Goal: Find contact information: Find contact information

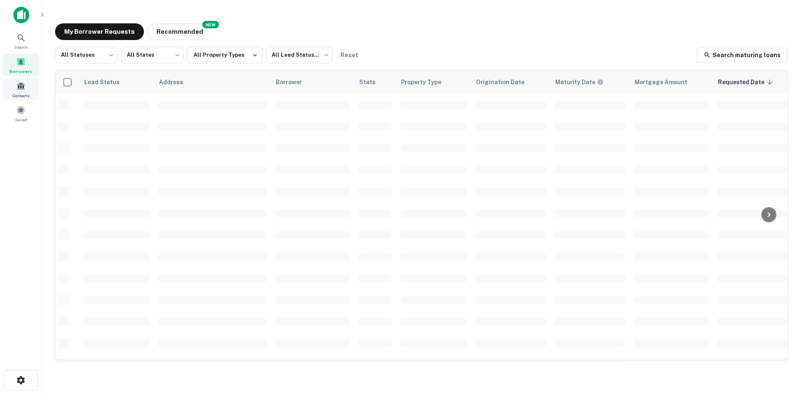
click at [18, 91] on div "Contacts" at bounding box center [21, 89] width 37 height 23
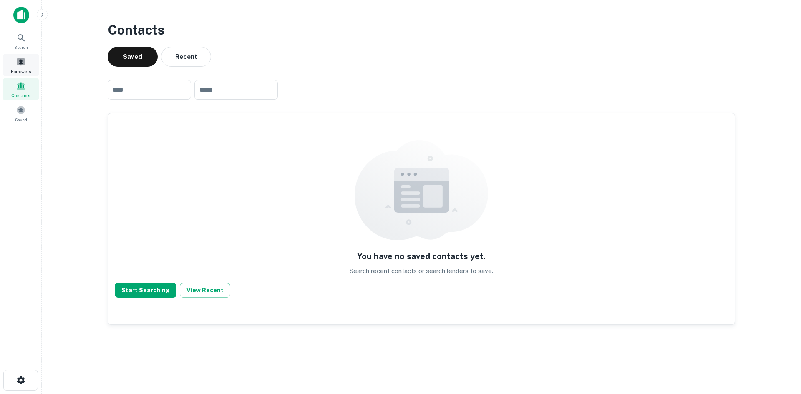
click at [26, 68] on div "Borrowers" at bounding box center [21, 65] width 37 height 23
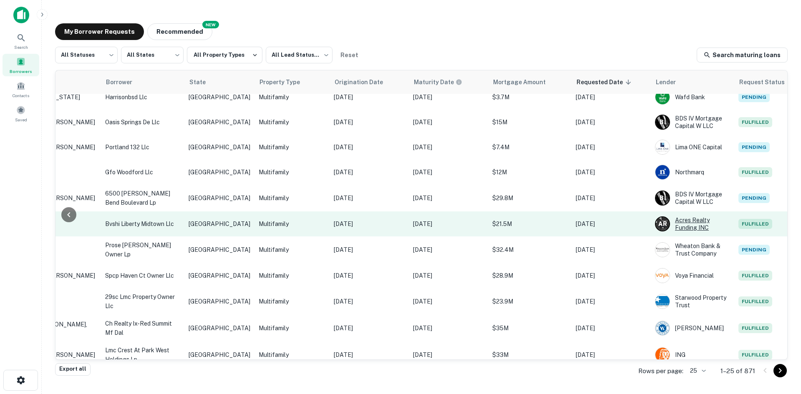
scroll to position [386, 171]
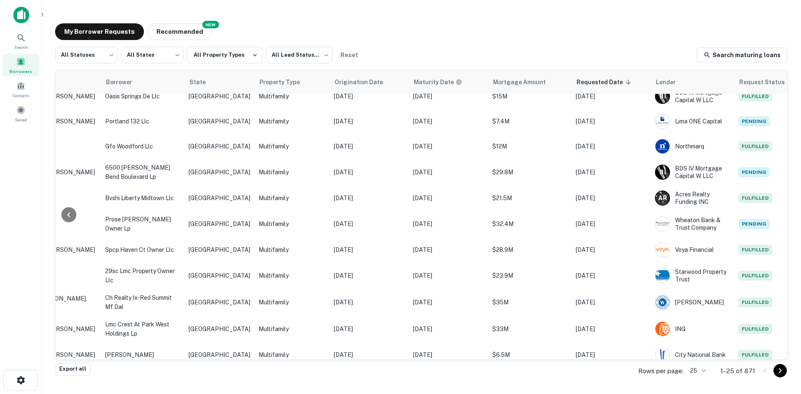
click at [709, 374] on div "Rows per page: 25 ** 1–25 of 871" at bounding box center [707, 371] width 159 height 23
click at [702, 369] on body "Search Borrowers Contacts Saved My Borrower Requests NEW Recommended All Status…" at bounding box center [400, 197] width 801 height 394
click at [698, 320] on li "50" at bounding box center [698, 316] width 28 height 15
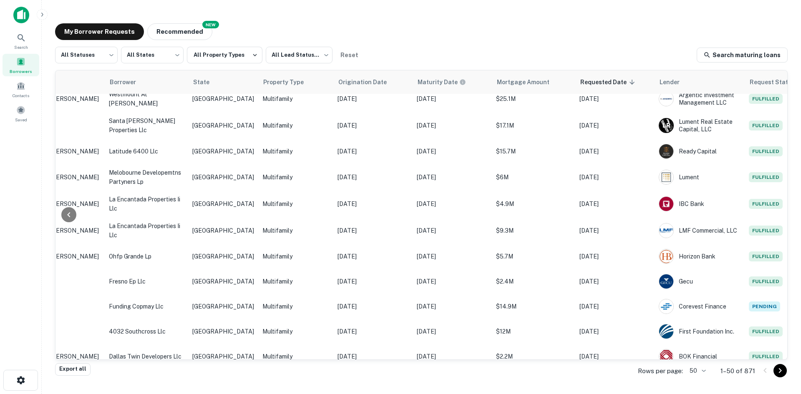
scroll to position [1033, 169]
click at [700, 373] on body "Search Borrowers Contacts Saved My Borrower Requests NEW Recommended All Status…" at bounding box center [400, 197] width 801 height 394
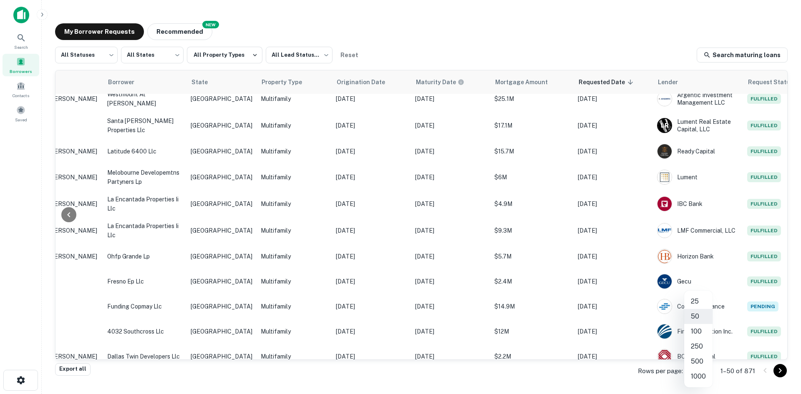
click at [702, 335] on li "100" at bounding box center [698, 331] width 28 height 15
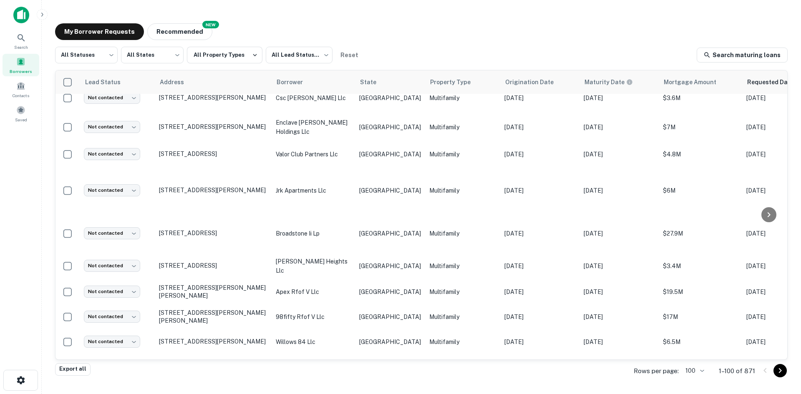
scroll to position [2409, 0]
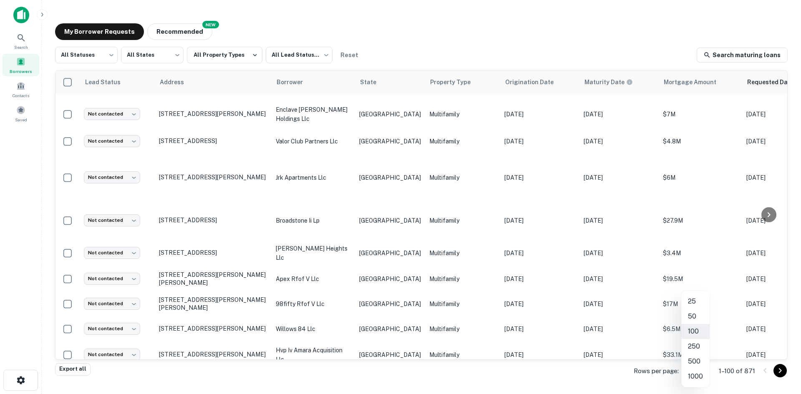
click at [692, 374] on body "Search Borrowers Contacts Saved My Borrower Requests NEW Recommended All Status…" at bounding box center [400, 197] width 801 height 394
click at [701, 345] on li "250" at bounding box center [695, 346] width 28 height 15
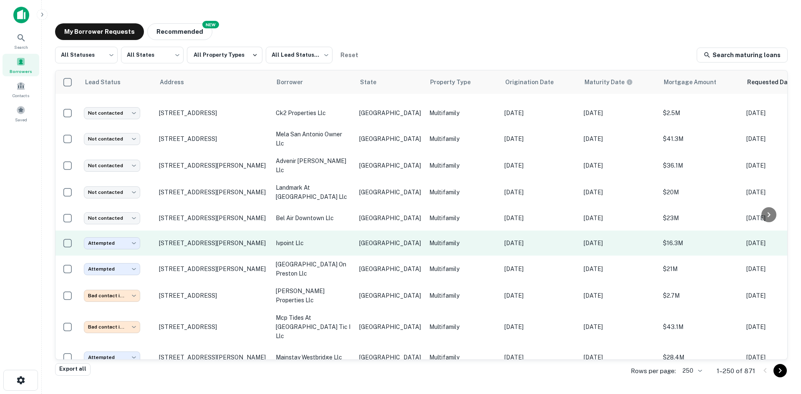
scroll to position [3119, 0]
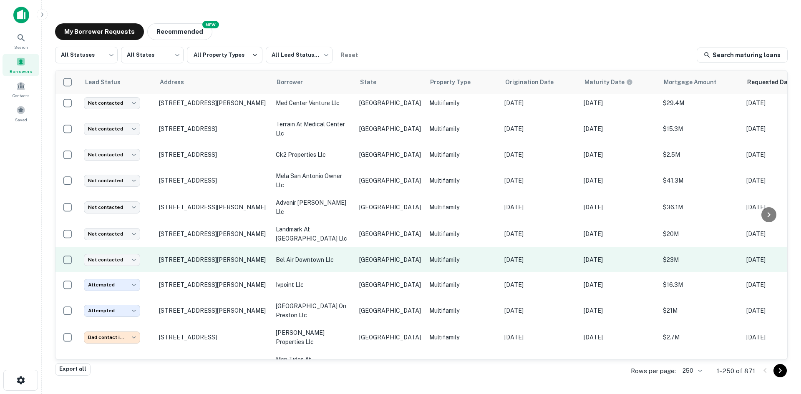
click at [680, 255] on p "$23M" at bounding box center [700, 259] width 75 height 9
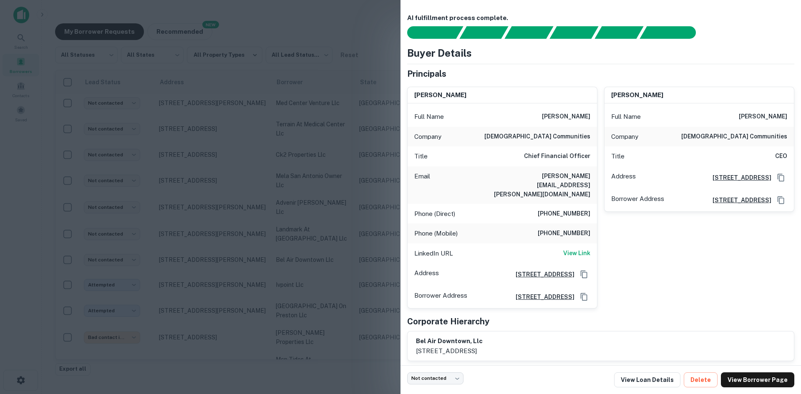
click at [564, 179] on h6 "brandon.meyer@americancommunities.com" at bounding box center [540, 186] width 100 height 28
copy h6 "brandon.meyer@americancommunities.com"
click at [238, 221] on div at bounding box center [400, 197] width 801 height 394
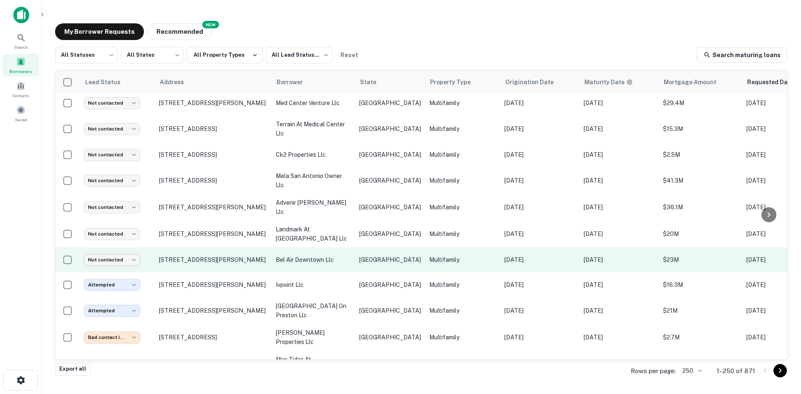
click at [117, 214] on body "Search Borrowers Contacts Saved My Borrower Requests NEW Recommended All Status…" at bounding box center [400, 197] width 801 height 394
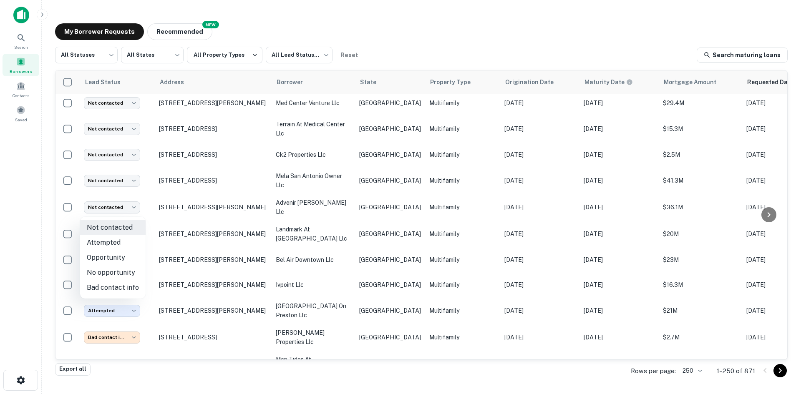
click at [126, 241] on li "Attempted" at bounding box center [113, 242] width 66 height 15
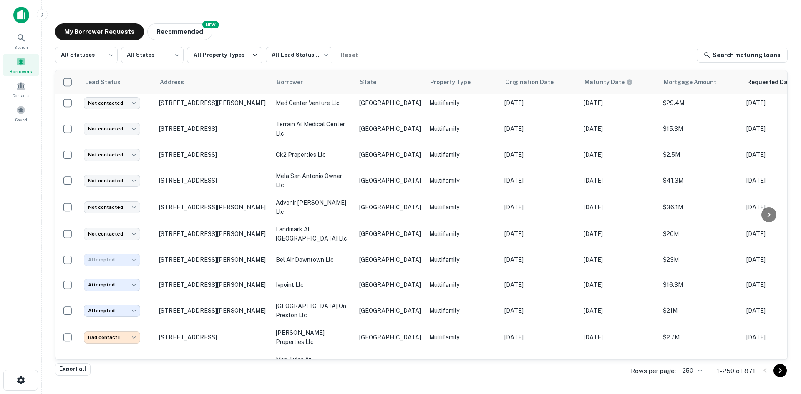
type input "*********"
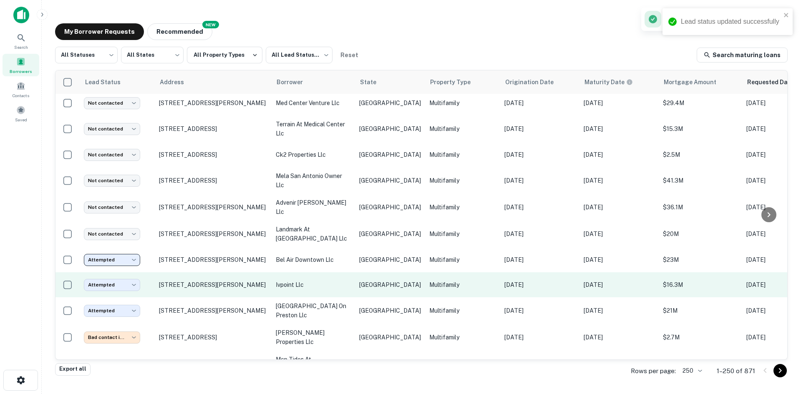
scroll to position [3077, 0]
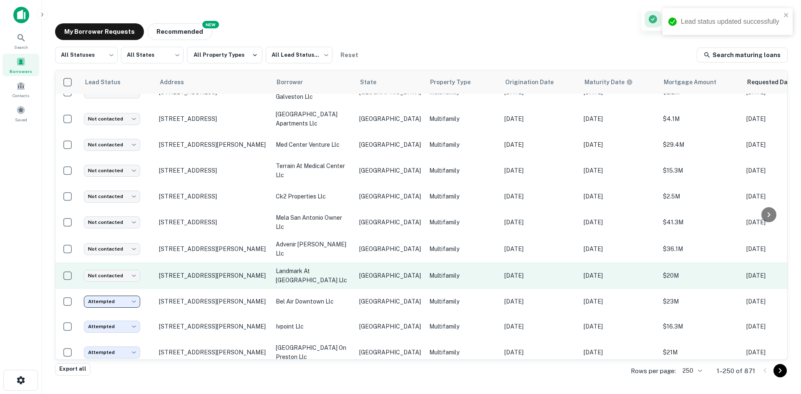
click at [354, 262] on td "landmark at laurel heights llc" at bounding box center [313, 275] width 83 height 27
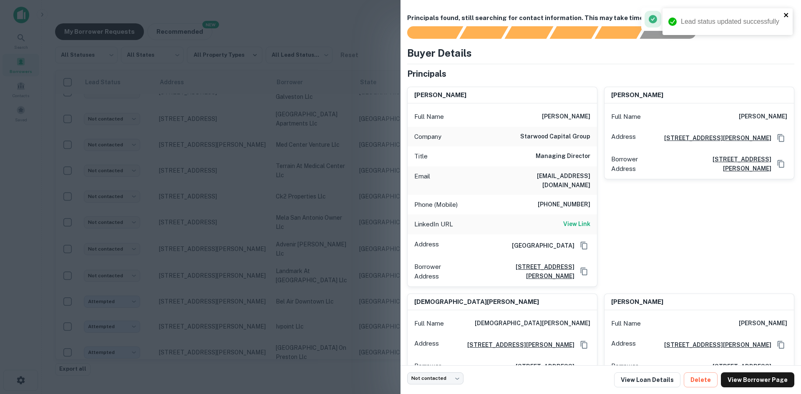
click at [785, 15] on icon "close" at bounding box center [786, 15] width 4 height 4
click at [563, 181] on h6 "bshanholtz@gmail.com" at bounding box center [540, 181] width 100 height 18
copy h6 "bshanholtz@gmail.com"
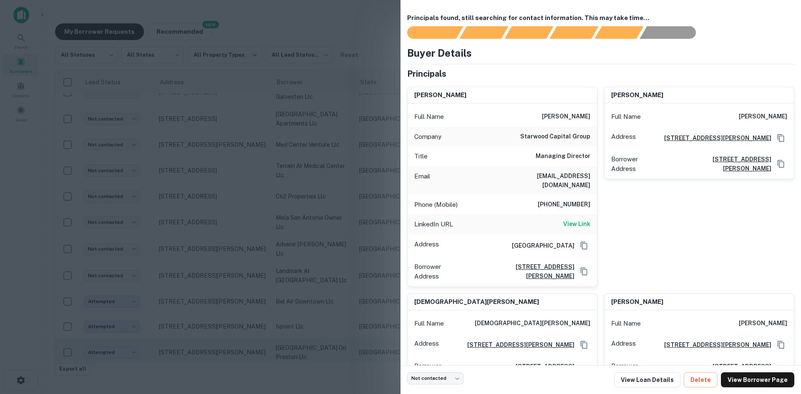
drag, startPoint x: 134, startPoint y: 170, endPoint x: 129, endPoint y: 295, distance: 124.9
click at [134, 170] on div at bounding box center [400, 197] width 801 height 394
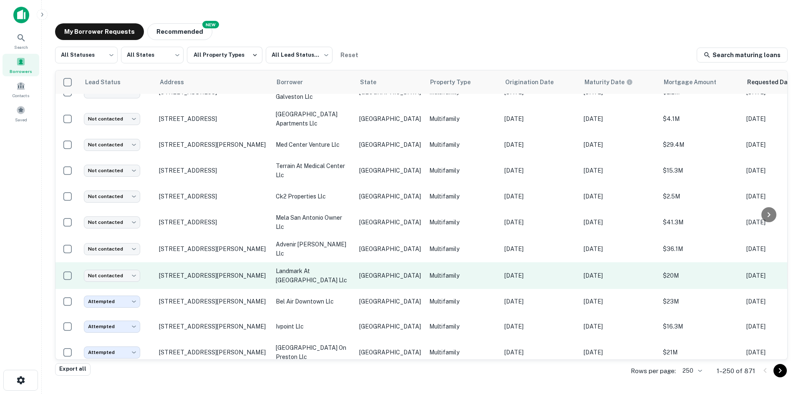
click at [131, 262] on td "Not contacted **** ​" at bounding box center [117, 275] width 75 height 27
click at [128, 226] on body "Search Borrowers Contacts Saved My Borrower Requests NEW Recommended All Status…" at bounding box center [400, 197] width 801 height 394
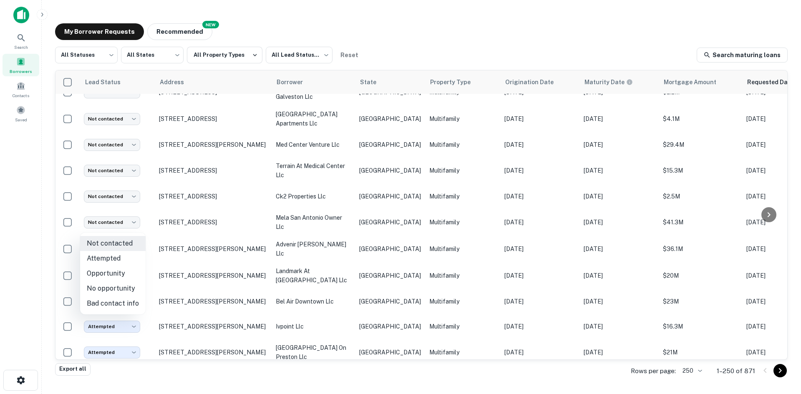
click at [124, 257] on li "Attempted" at bounding box center [113, 258] width 66 height 15
type input "*********"
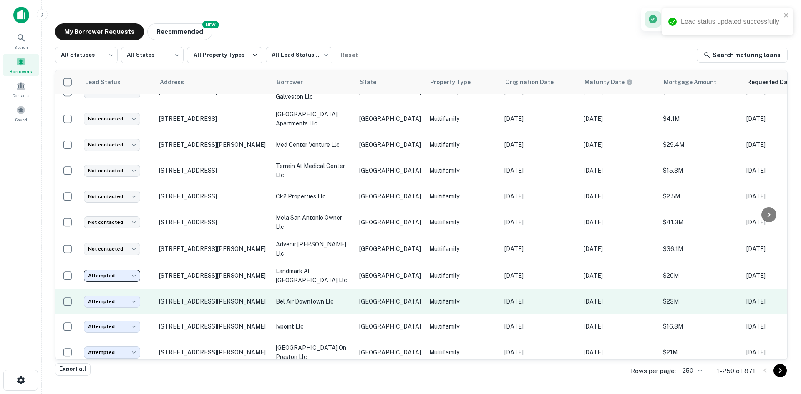
scroll to position [3035, 0]
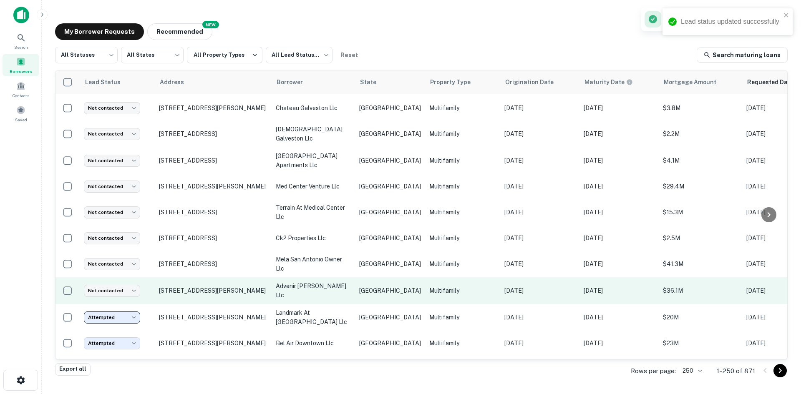
click at [382, 278] on td "TX" at bounding box center [390, 291] width 70 height 27
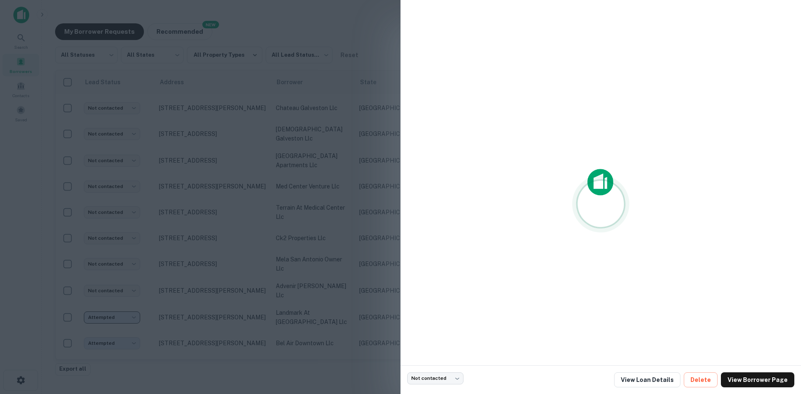
scroll to position [0, 0]
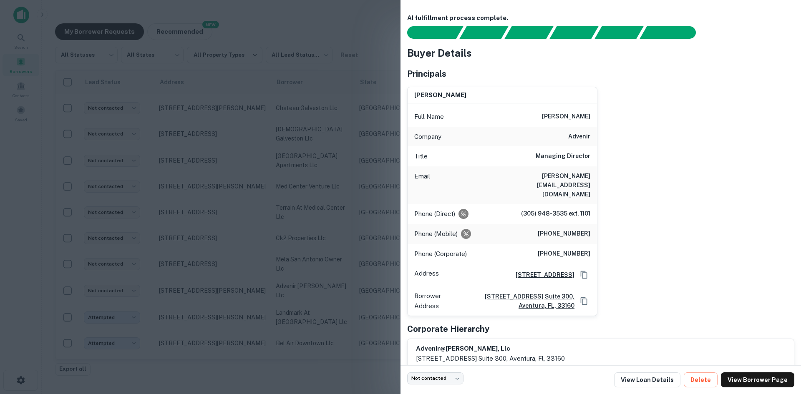
click at [566, 178] on h6 "stephen@advenir.net" at bounding box center [540, 186] width 100 height 28
copy h6 "stephen@advenir.net"
click at [270, 215] on div at bounding box center [400, 197] width 801 height 394
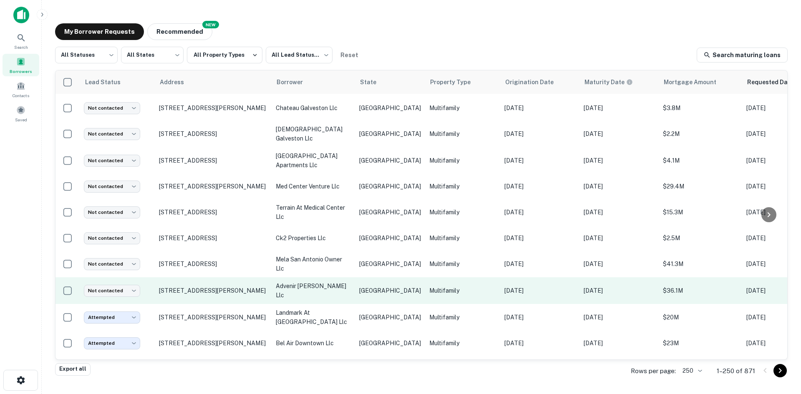
click at [118, 278] on td "Not contacted **** ​" at bounding box center [117, 291] width 75 height 27
click at [119, 242] on body "Search Borrowers Contacts Saved My Borrower Requests NEW Recommended All Status…" at bounding box center [400, 197] width 801 height 394
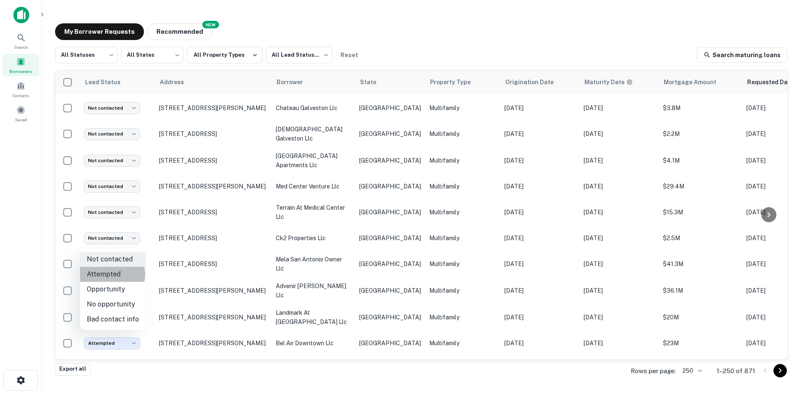
click at [111, 275] on li "Attempted" at bounding box center [113, 274] width 66 height 15
type input "*********"
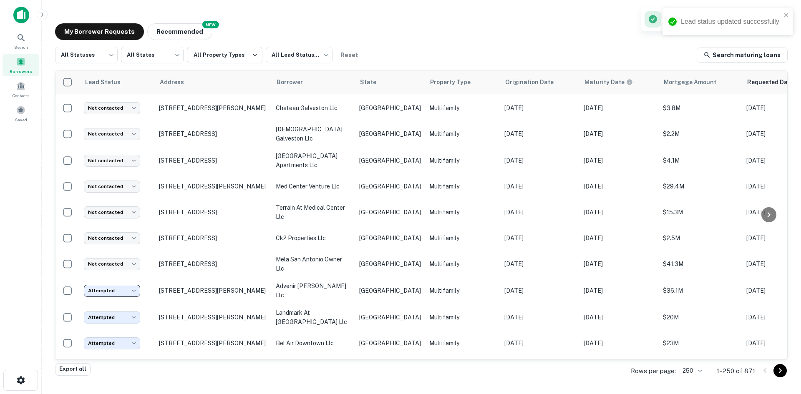
scroll to position [2993, 0]
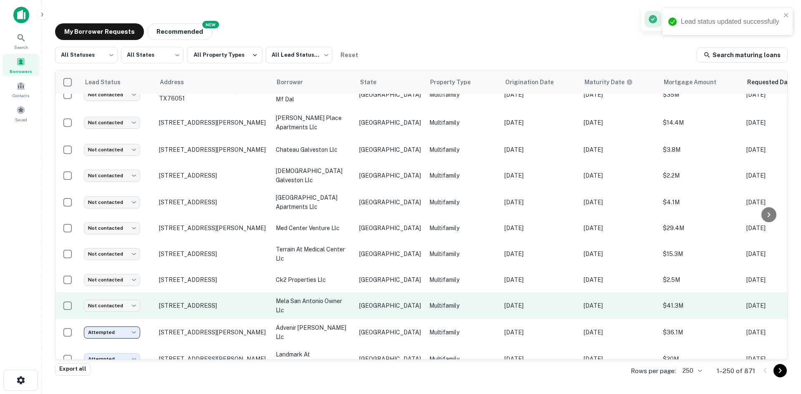
click at [389, 301] on p "TX" at bounding box center [390, 305] width 62 height 9
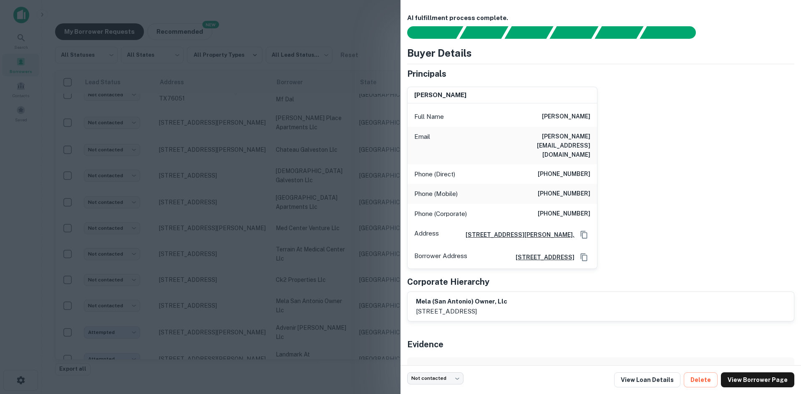
click at [550, 133] on h6 "tim.burns@lyondellbasell.com" at bounding box center [540, 146] width 100 height 28
copy h6 "tim.burns@lyondellbasell.com"
drag, startPoint x: 284, startPoint y: 222, endPoint x: 125, endPoint y: 258, distance: 163.5
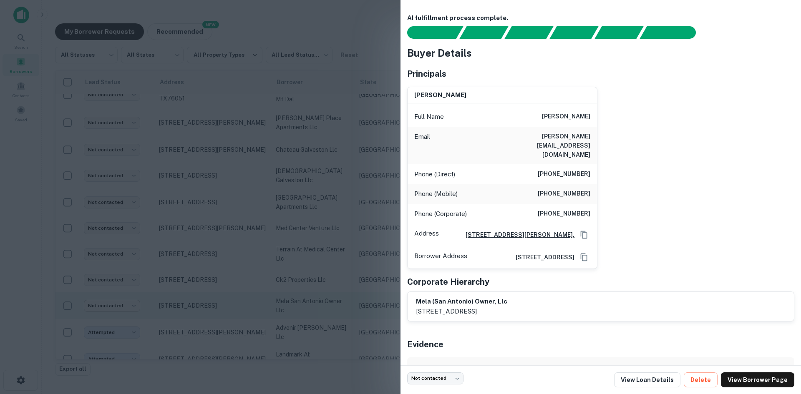
click at [284, 222] on div at bounding box center [400, 197] width 801 height 394
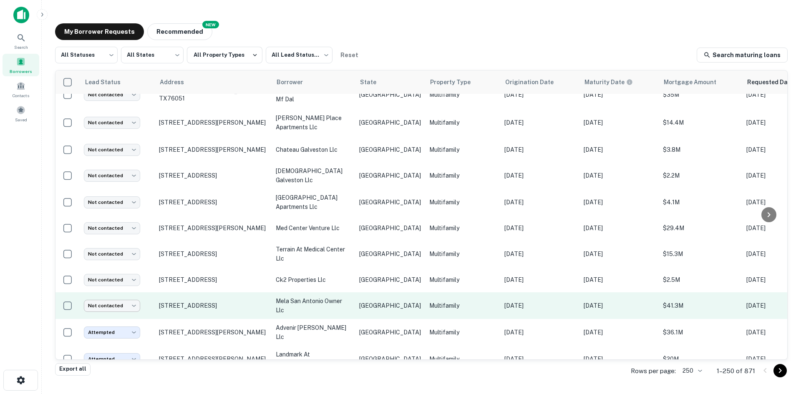
click at [124, 258] on body "Search Borrowers Contacts Saved My Borrower Requests NEW Recommended All Status…" at bounding box center [400, 197] width 801 height 394
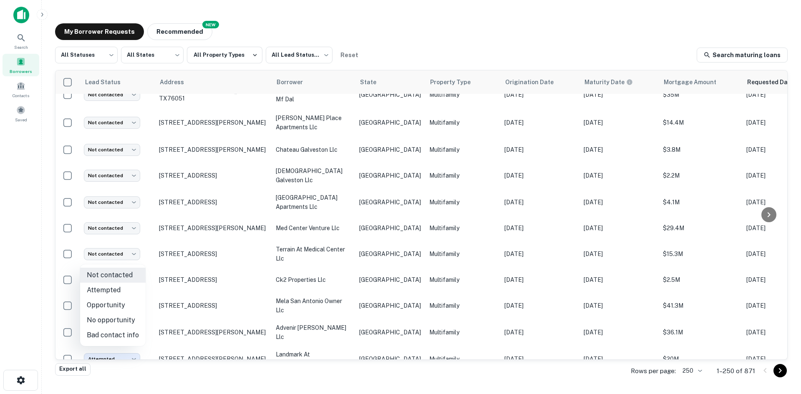
click at [120, 285] on li "Attempted" at bounding box center [113, 290] width 66 height 15
type input "*********"
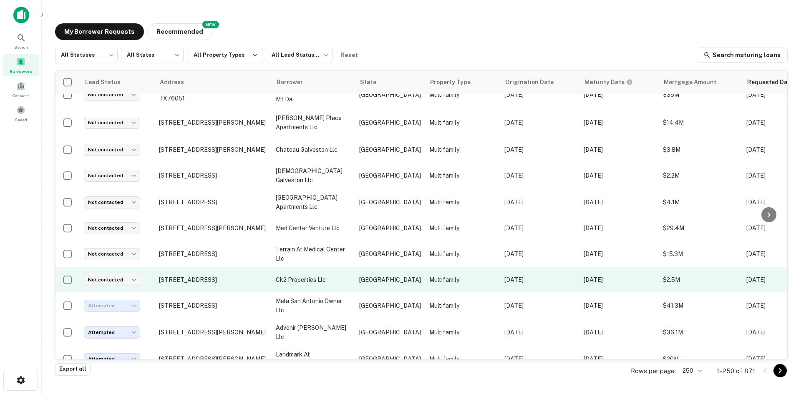
click at [334, 275] on p "ck2 properties llc" at bounding box center [313, 279] width 75 height 9
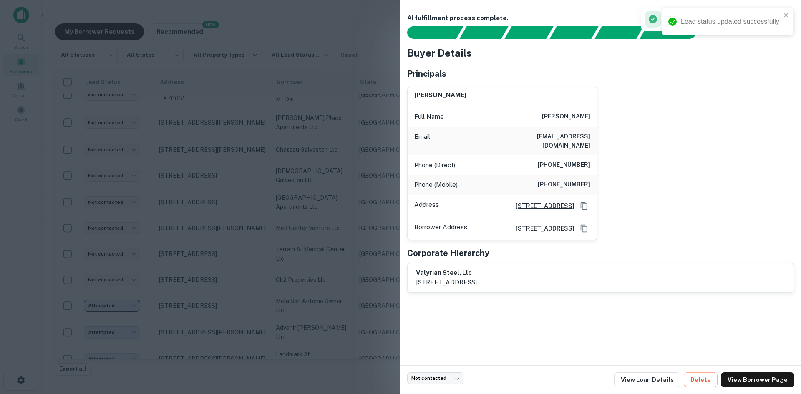
click at [569, 140] on h6 "roman43010@yahoo.com" at bounding box center [540, 141] width 100 height 18
copy h6 "roman43010@yahoo.com"
click at [308, 211] on div at bounding box center [400, 197] width 801 height 394
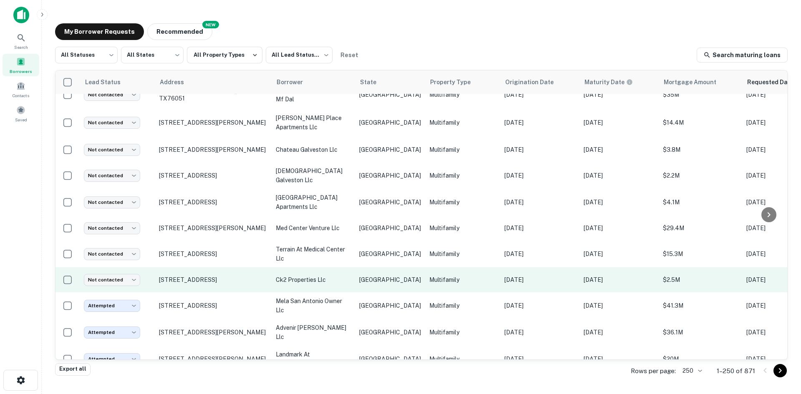
click at [319, 267] on td "ck2 properties llc" at bounding box center [313, 279] width 83 height 25
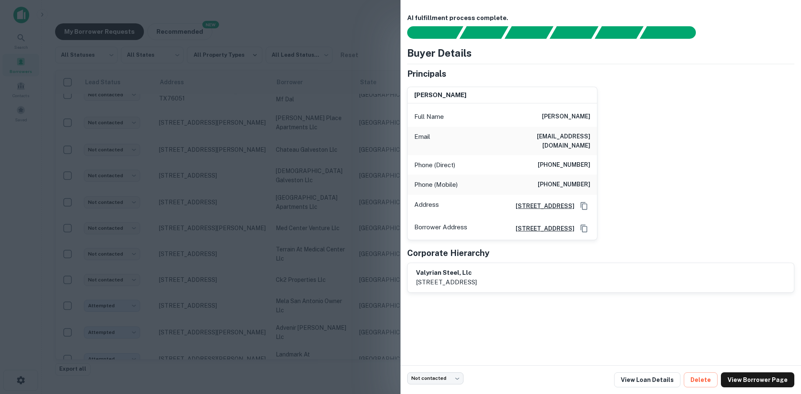
click at [266, 251] on div at bounding box center [400, 197] width 801 height 394
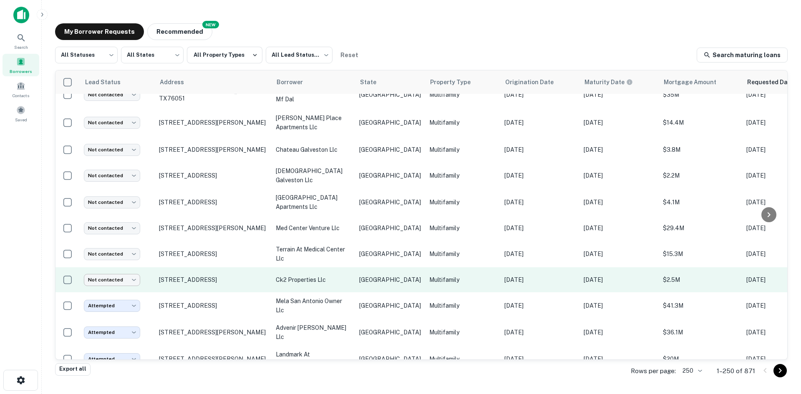
click at [129, 237] on body "Search Borrowers Contacts Saved My Borrower Requests NEW Recommended All Status…" at bounding box center [400, 197] width 801 height 394
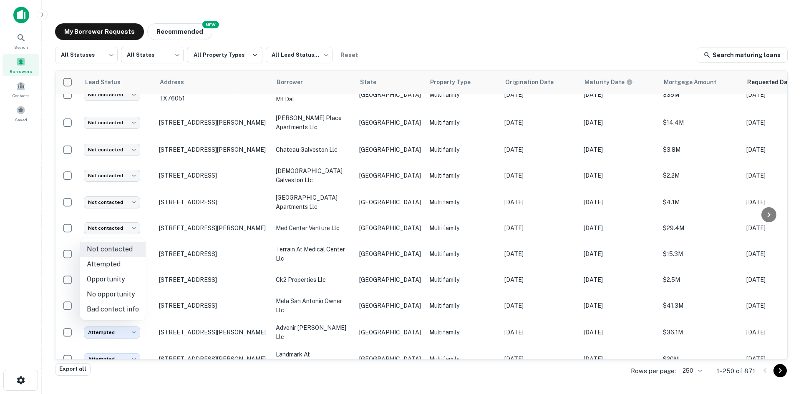
click at [132, 258] on li "Attempted" at bounding box center [113, 264] width 66 height 15
type input "*********"
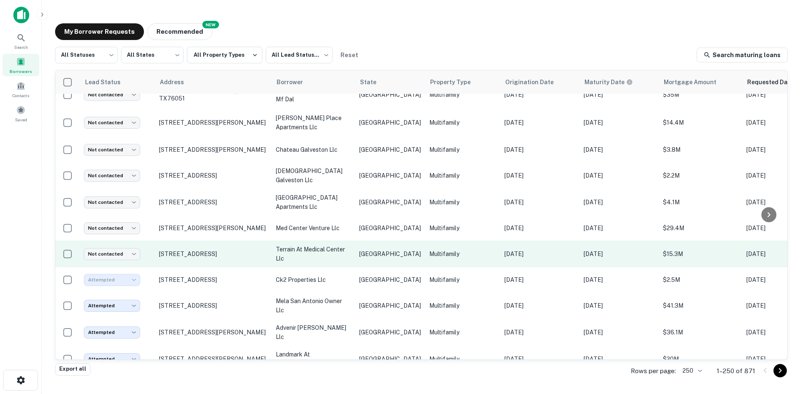
click at [385, 241] on td "TX" at bounding box center [390, 254] width 70 height 27
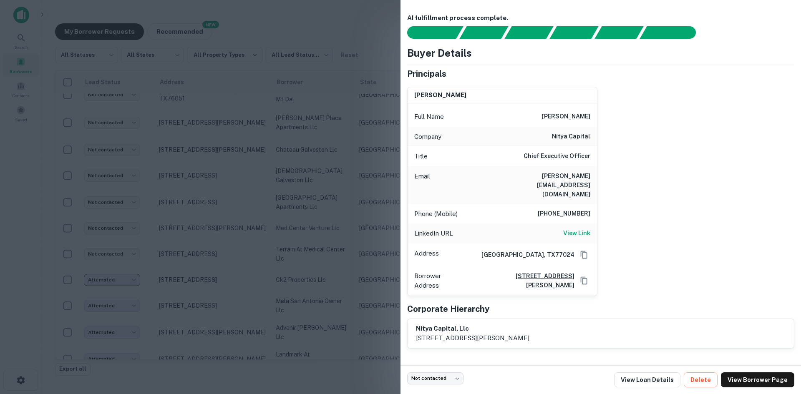
click at [544, 173] on h6 "sagarwal@nityacapital.com" at bounding box center [540, 186] width 100 height 28
click at [544, 174] on h6 "sagarwal@nityacapital.com" at bounding box center [540, 186] width 100 height 28
copy h6 "sagarwal@nityacapital.com"
drag, startPoint x: 177, startPoint y: 220, endPoint x: 108, endPoint y: 200, distance: 71.2
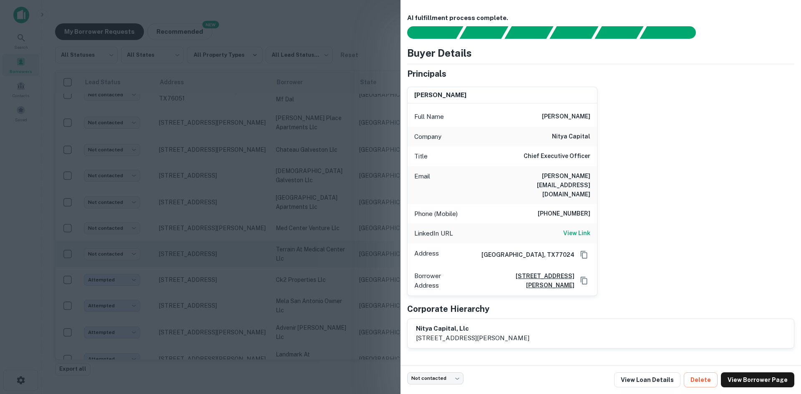
click at [177, 220] on div at bounding box center [400, 197] width 801 height 394
click at [108, 241] on td "Not contacted **** ​" at bounding box center [117, 254] width 75 height 27
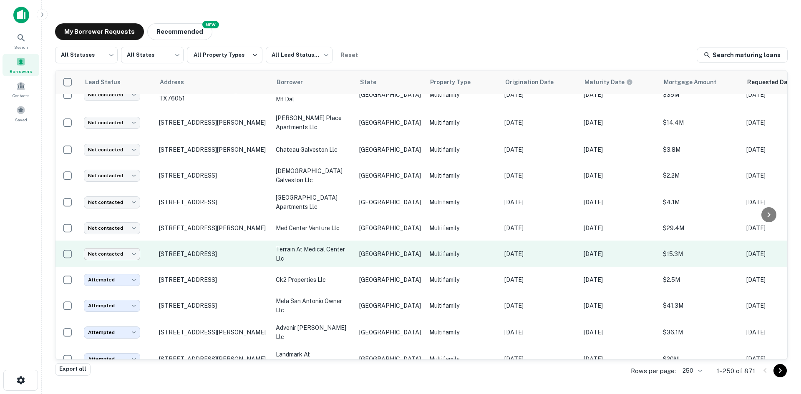
click at [120, 207] on body "Search Borrowers Contacts Saved My Borrower Requests NEW Recommended All Status…" at bounding box center [400, 197] width 801 height 394
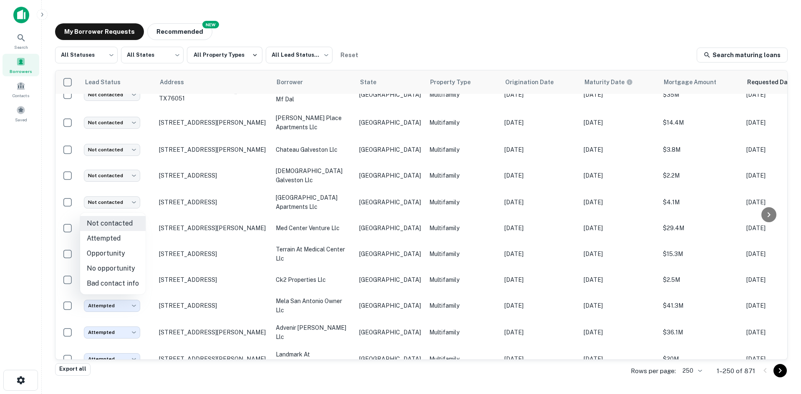
click at [115, 236] on li "Attempted" at bounding box center [113, 238] width 66 height 15
click at [272, 173] on div at bounding box center [400, 197] width 801 height 394
type input "*********"
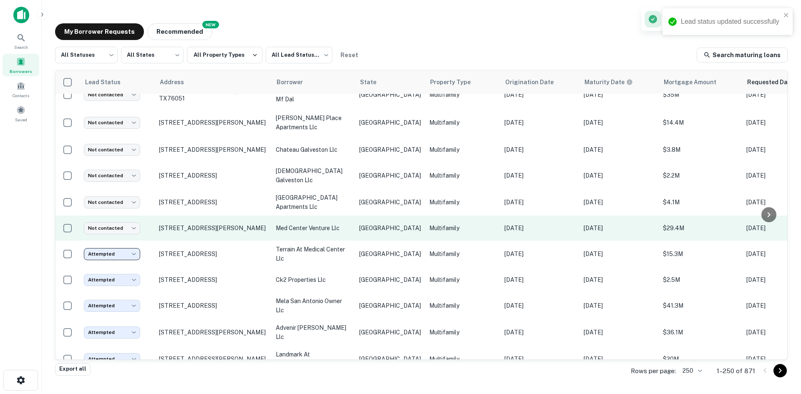
click at [291, 216] on td "med center venture llc" at bounding box center [313, 228] width 83 height 25
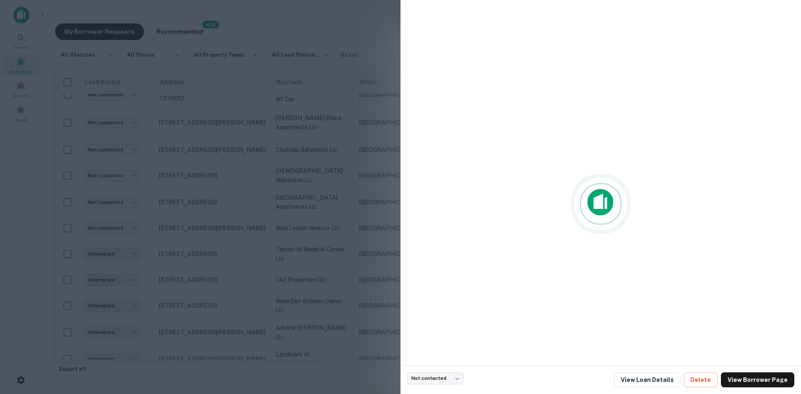
click at [290, 168] on div at bounding box center [400, 197] width 801 height 394
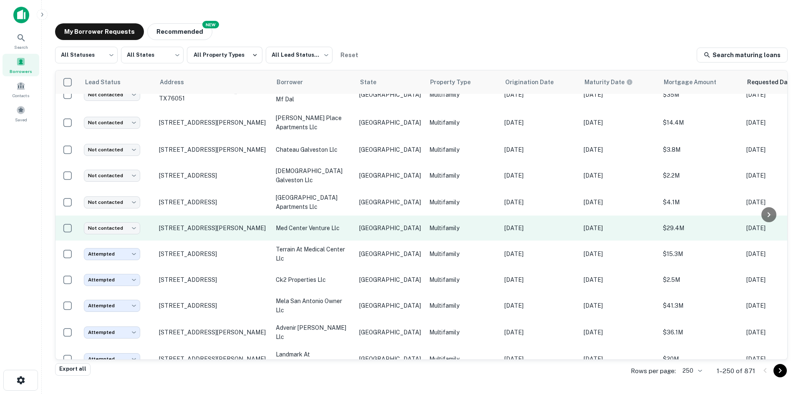
click at [305, 224] on p "med center venture llc" at bounding box center [313, 228] width 75 height 9
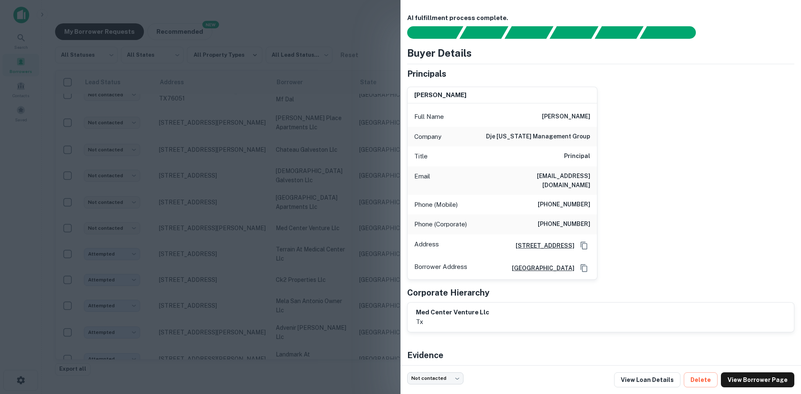
click at [564, 181] on h6 "devin.elder@djetexas.com" at bounding box center [540, 181] width 100 height 18
click at [564, 175] on h6 "devin.elder@djetexas.com" at bounding box center [540, 181] width 100 height 18
copy h6 "devin.elder@djetexas.com"
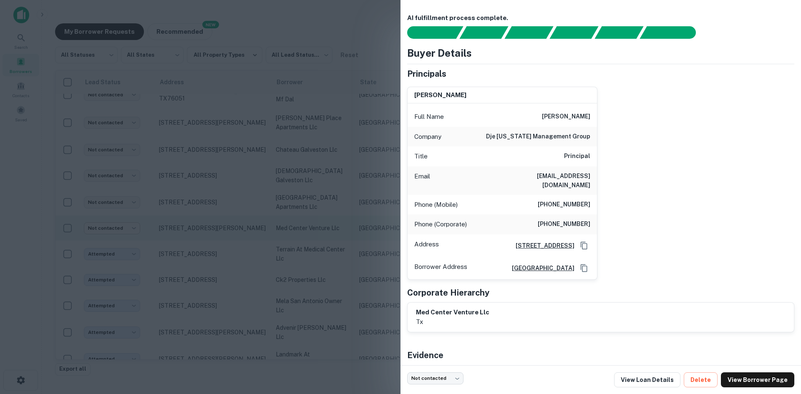
drag, startPoint x: 279, startPoint y: 162, endPoint x: 124, endPoint y: 182, distance: 156.0
click at [279, 162] on div at bounding box center [400, 197] width 801 height 394
click at [124, 182] on body "Search Borrowers Contacts Saved My Borrower Requests NEW Recommended All Status…" at bounding box center [400, 197] width 801 height 394
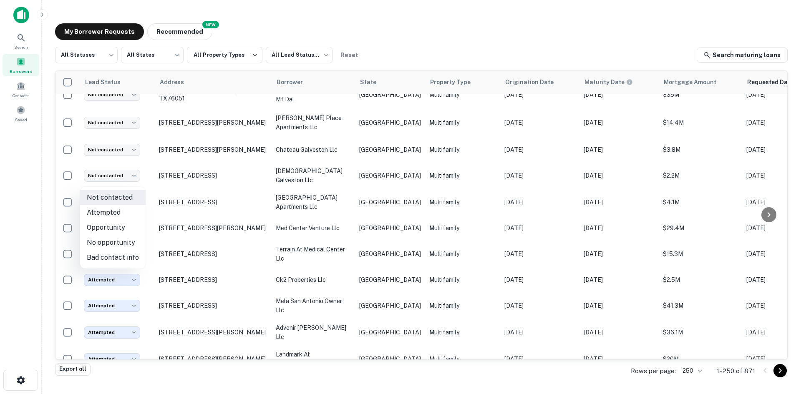
click at [119, 218] on li "Attempted" at bounding box center [113, 212] width 66 height 15
type input "*********"
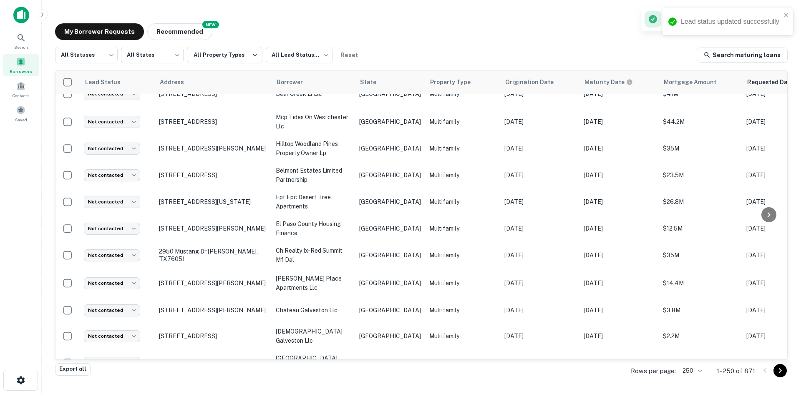
scroll to position [2826, 0]
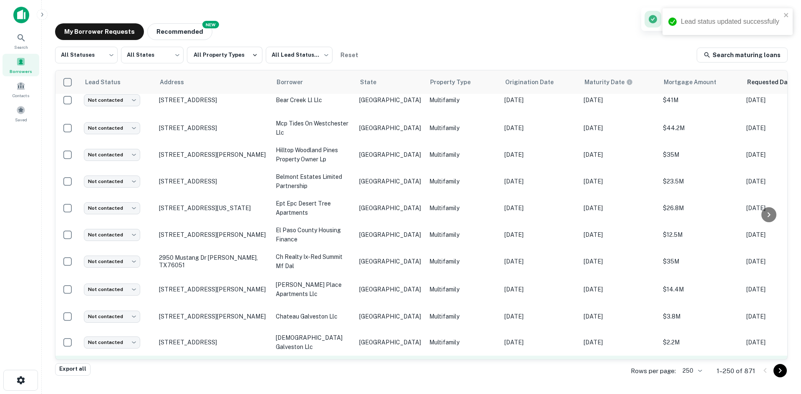
click at [359, 356] on td "TX" at bounding box center [390, 369] width 70 height 27
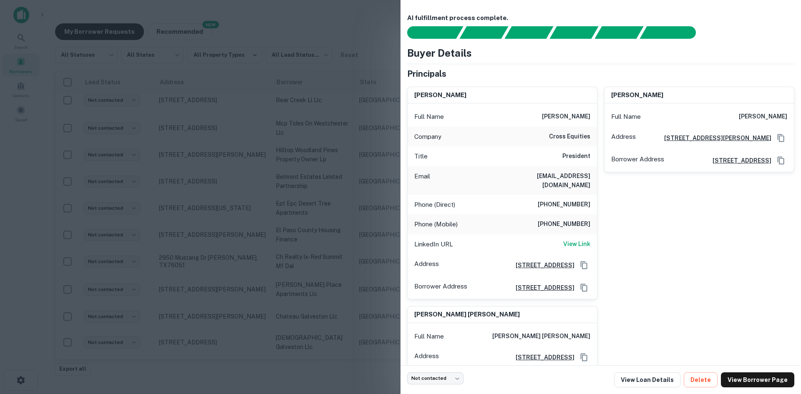
click at [579, 184] on div "Email agillean@gmail.com" at bounding box center [502, 181] width 189 height 28
click at [579, 180] on h6 "agillean@gmail.com" at bounding box center [540, 181] width 100 height 18
copy h6 "agillean@gmail.com"
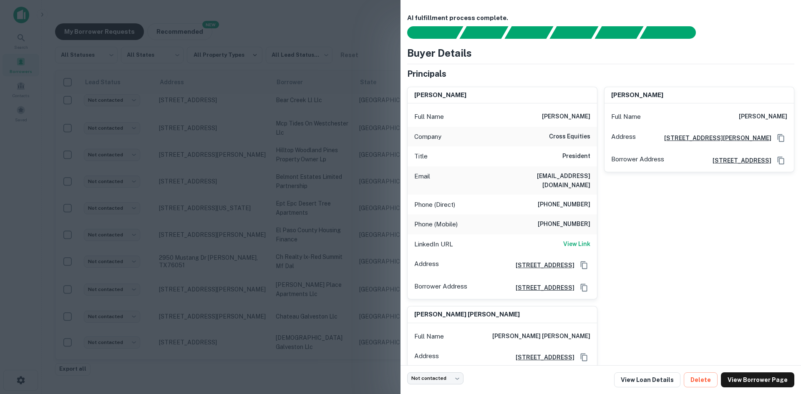
click at [99, 321] on div at bounding box center [400, 197] width 801 height 394
click at [109, 321] on body "Search Borrowers Contacts Saved My Borrower Requests NEW Recommended All Status…" at bounding box center [400, 197] width 801 height 394
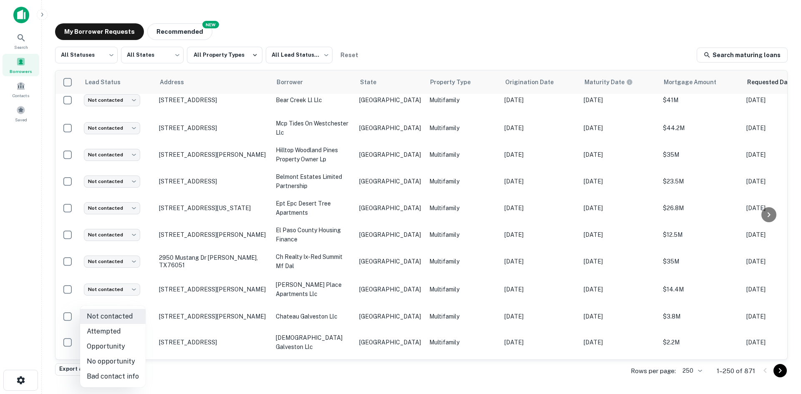
click at [113, 334] on li "Attempted" at bounding box center [113, 331] width 66 height 15
type input "*********"
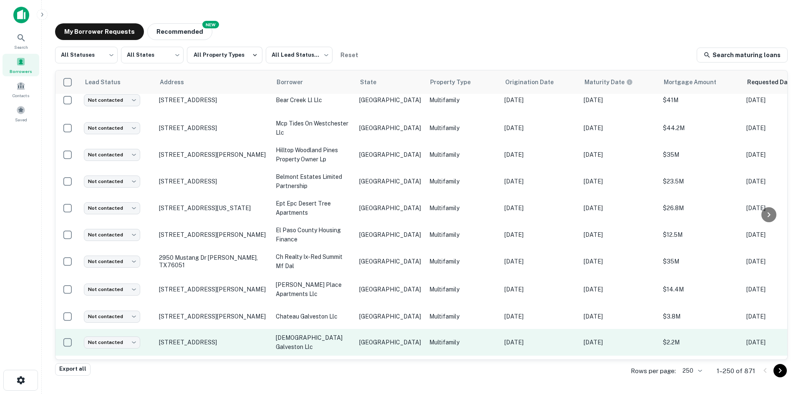
click at [386, 329] on td "TX" at bounding box center [390, 342] width 70 height 27
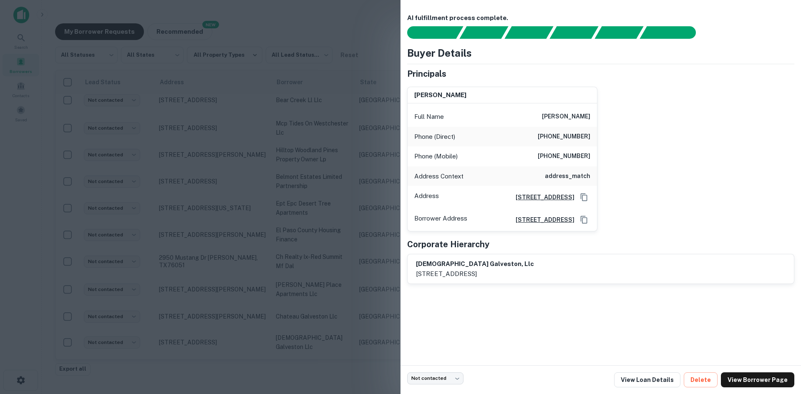
click at [98, 272] on div at bounding box center [400, 197] width 801 height 394
click at [103, 288] on body "Search Borrowers Contacts Saved My Borrower Requests NEW Recommended All Status…" at bounding box center [400, 197] width 801 height 394
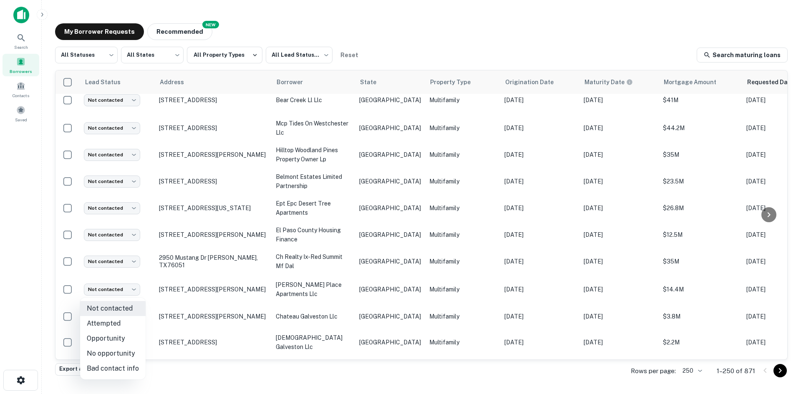
click at [127, 373] on li "Bad contact info" at bounding box center [113, 368] width 66 height 15
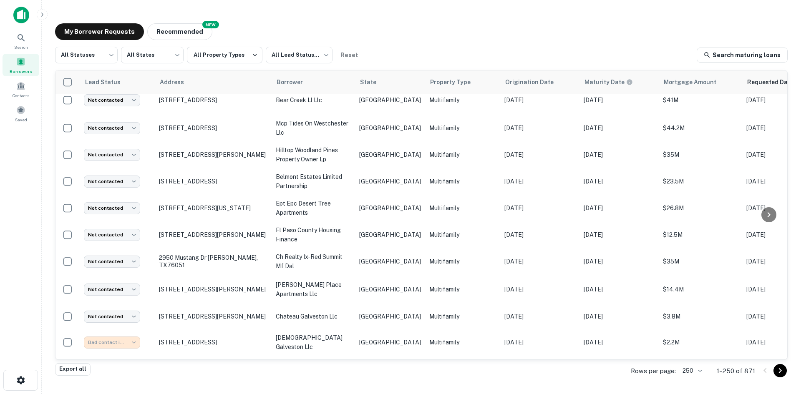
type input "**********"
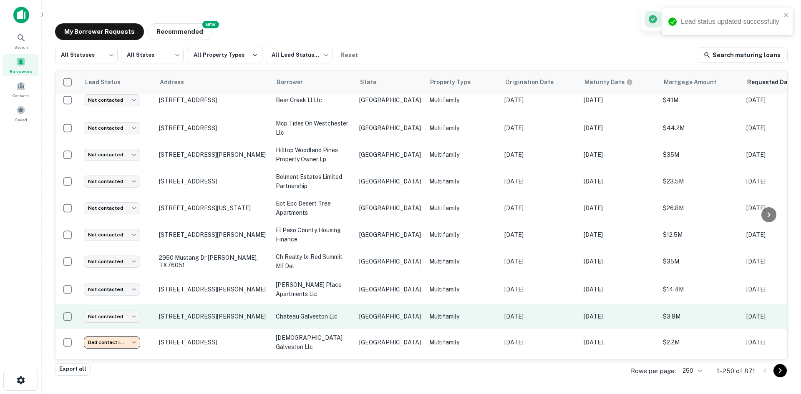
click at [367, 304] on td "TX" at bounding box center [390, 316] width 70 height 25
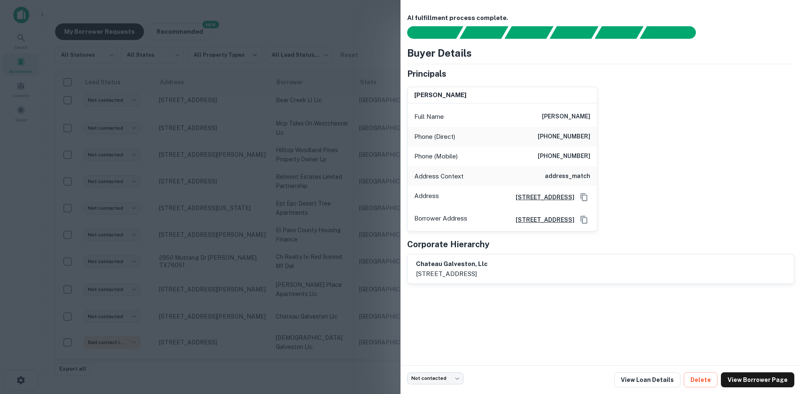
click at [280, 156] on div at bounding box center [400, 197] width 801 height 394
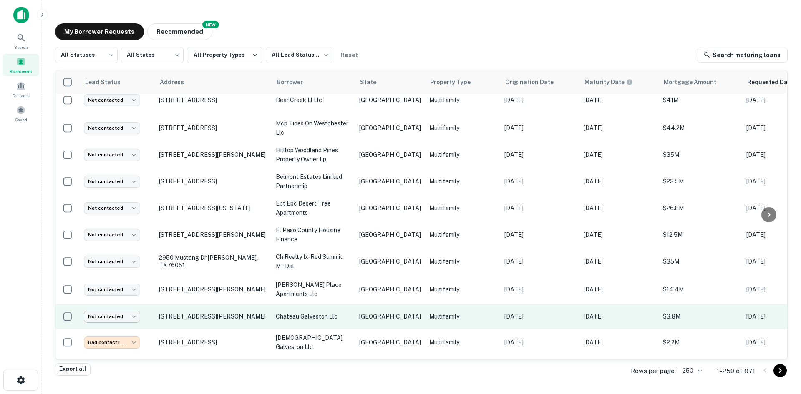
click at [109, 265] on body "Search Borrowers Contacts Saved My Borrower Requests NEW Recommended All Status…" at bounding box center [400, 197] width 801 height 394
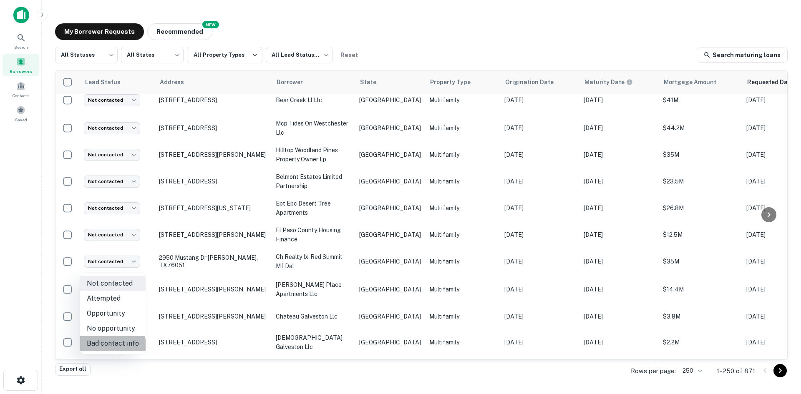
click at [110, 349] on li "Bad contact info" at bounding box center [113, 343] width 66 height 15
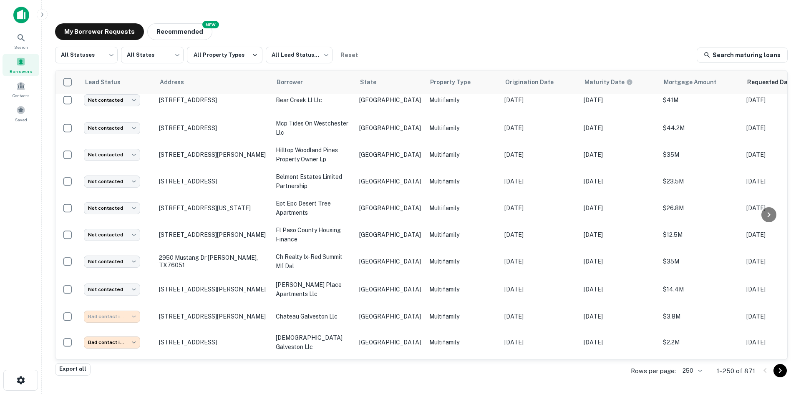
type input "**********"
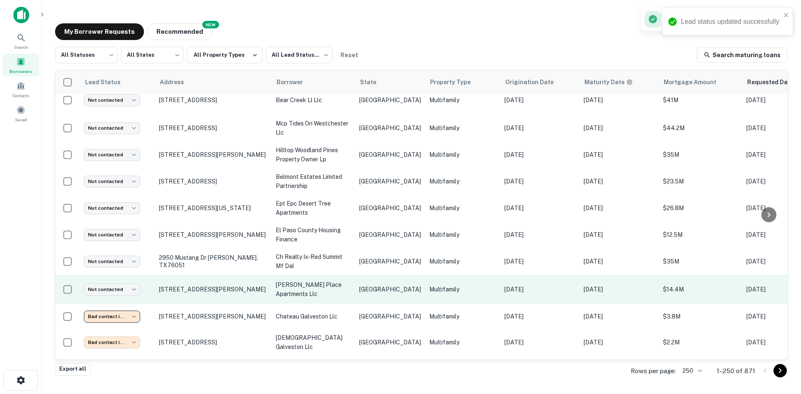
click at [355, 275] on td "TX" at bounding box center [390, 289] width 70 height 29
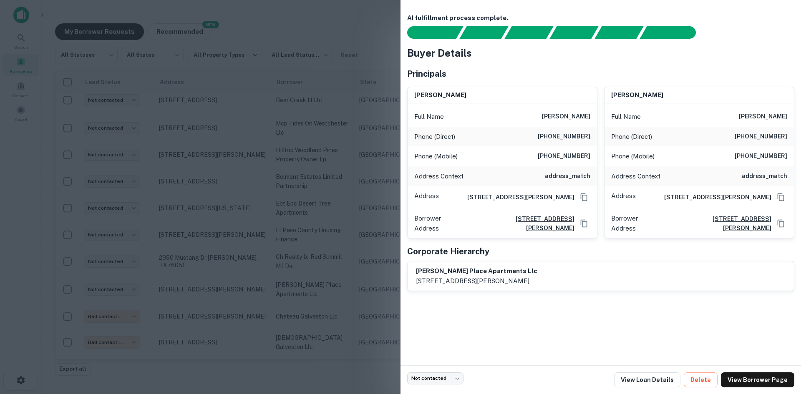
click at [235, 190] on div at bounding box center [400, 197] width 801 height 394
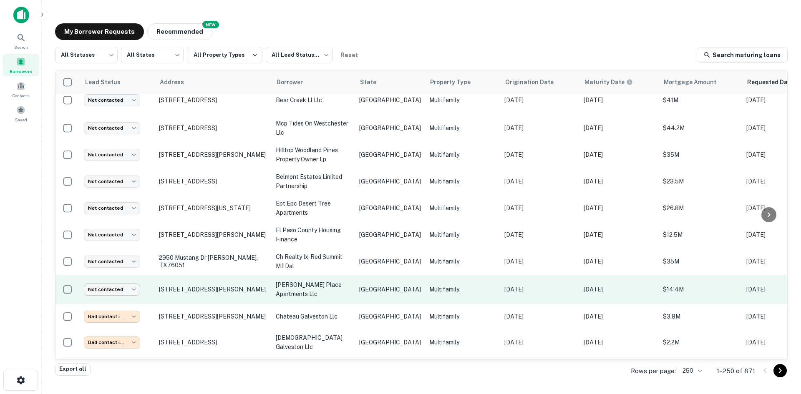
click at [121, 232] on body "Search Borrowers Contacts Saved My Borrower Requests NEW Recommended All Status…" at bounding box center [400, 197] width 801 height 394
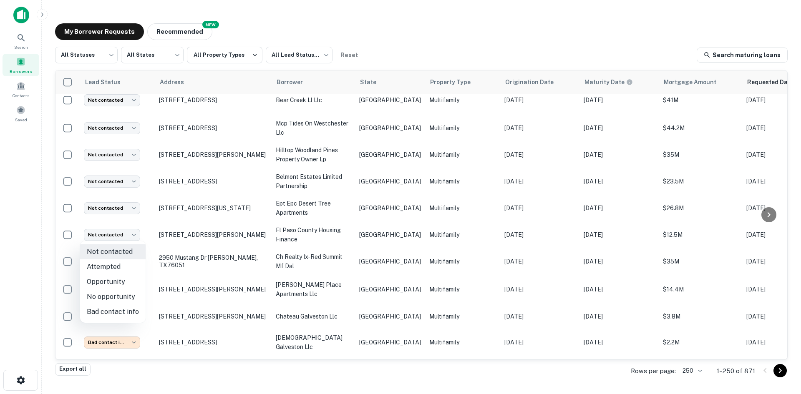
click at [107, 313] on li "Bad contact info" at bounding box center [113, 312] width 66 height 15
type input "**********"
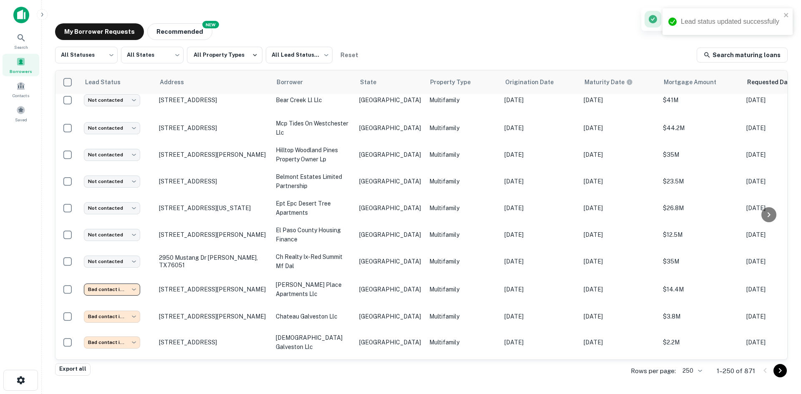
scroll to position [2785, 0]
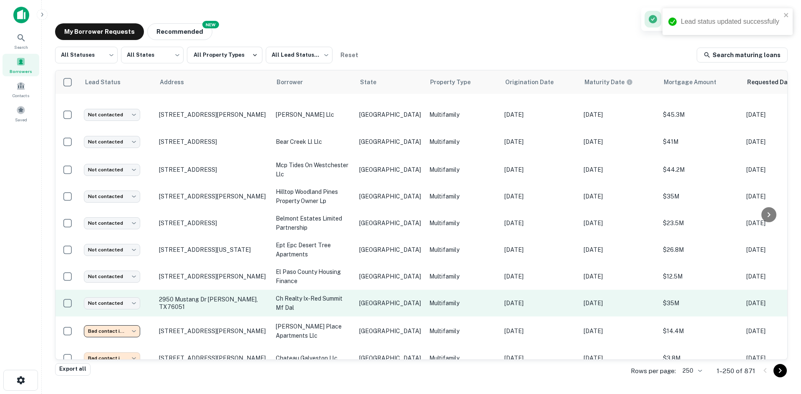
click at [370, 299] on p "TX" at bounding box center [390, 303] width 62 height 9
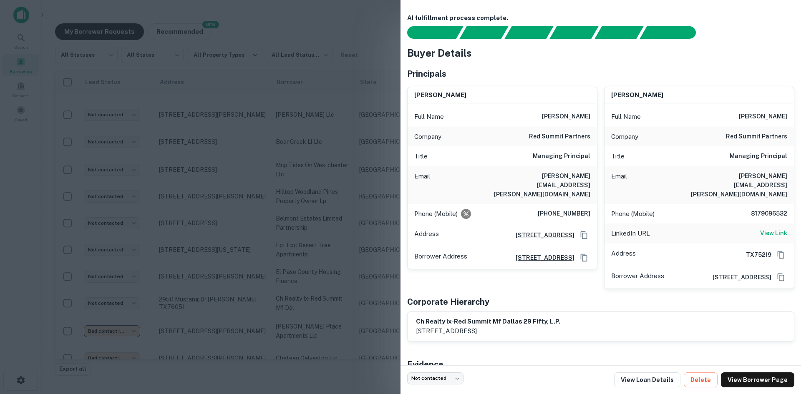
click at [540, 181] on h6 "ryan.akins@redsummitpartners.com" at bounding box center [540, 186] width 100 height 28
copy h6 "ryan.akins@redsummitpartners.com"
drag, startPoint x: 222, startPoint y: 224, endPoint x: 362, endPoint y: 242, distance: 141.8
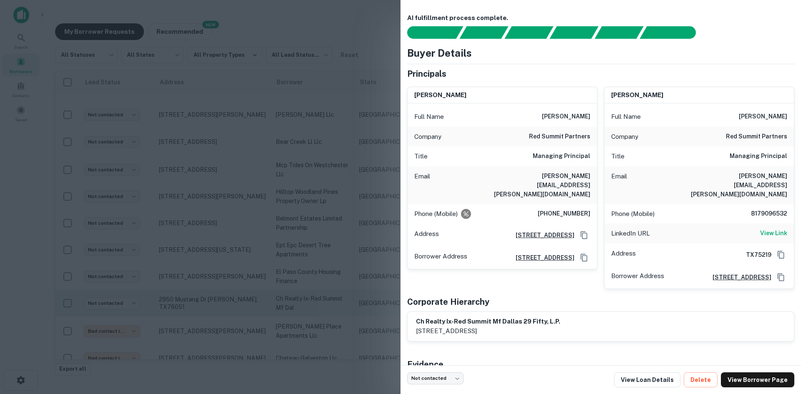
click at [222, 224] on div at bounding box center [400, 197] width 801 height 394
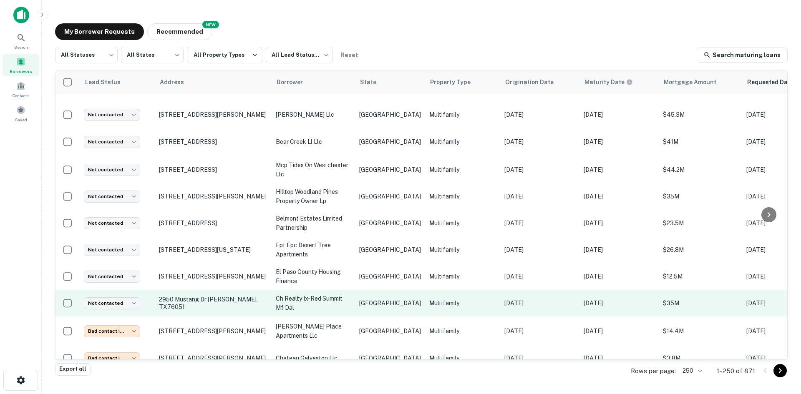
click at [343, 294] on p "ch realty ix-red summit mf dal" at bounding box center [313, 303] width 75 height 18
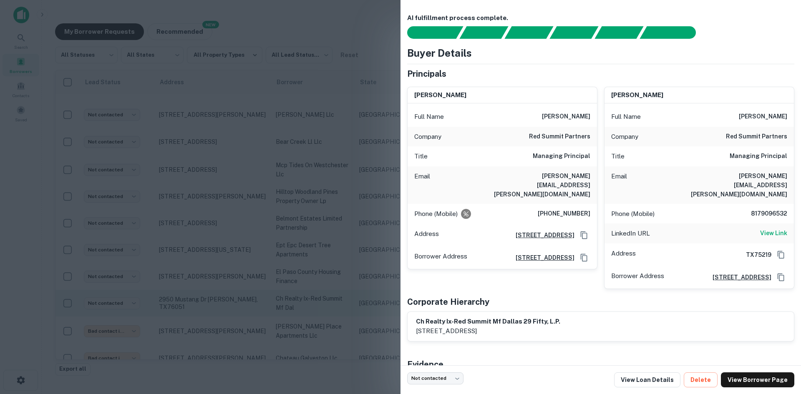
drag, startPoint x: 264, startPoint y: 250, endPoint x: 321, endPoint y: 244, distance: 57.4
click at [264, 250] on div at bounding box center [400, 197] width 801 height 394
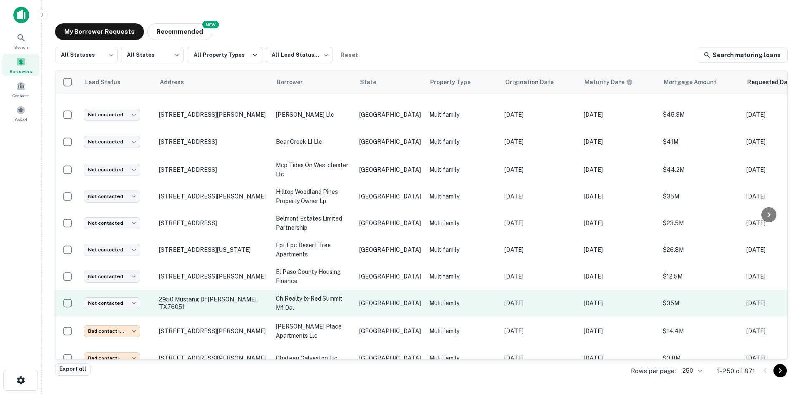
click at [320, 294] on p "ch realty ix-red summit mf dal" at bounding box center [313, 303] width 75 height 18
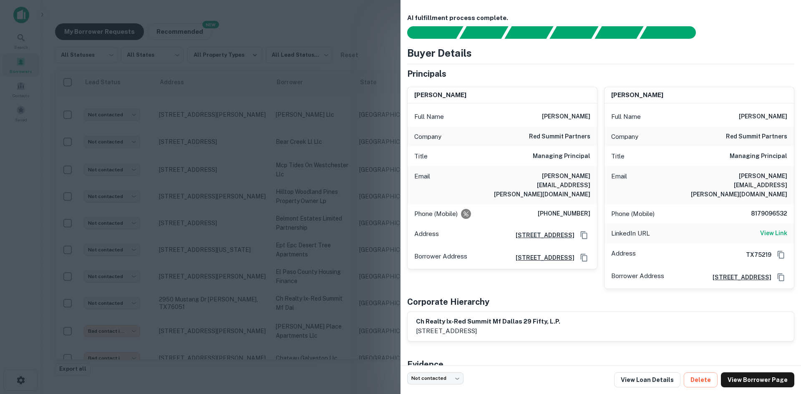
click at [561, 176] on h6 "ryan.akins@redsummitpartners.com" at bounding box center [540, 186] width 100 height 28
copy h6 "ryan.akins@redsummitpartners.com"
click at [199, 199] on div at bounding box center [400, 197] width 801 height 394
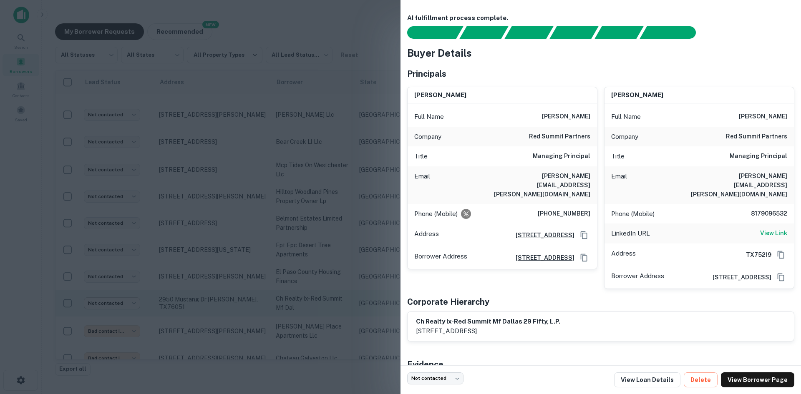
click at [124, 239] on body "Search Borrowers Contacts Saved My Borrower Requests NEW Recommended All Status…" at bounding box center [400, 197] width 801 height 394
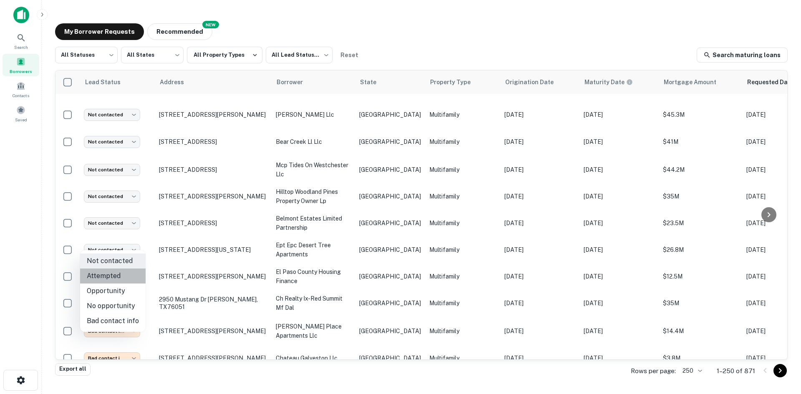
click at [119, 273] on li "Attempted" at bounding box center [113, 276] width 66 height 15
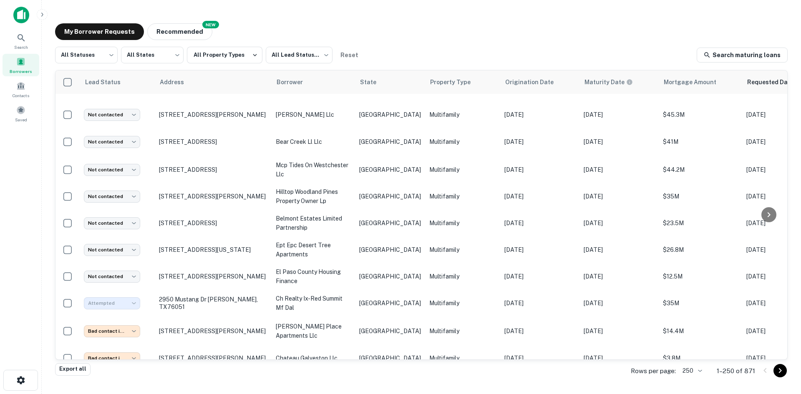
type input "*********"
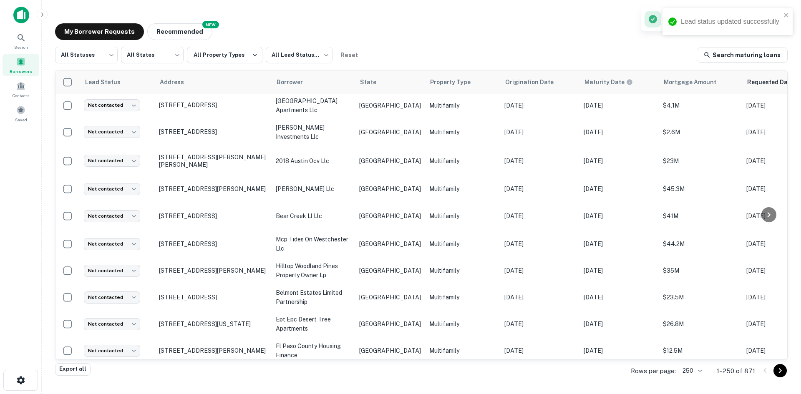
scroll to position [2701, 0]
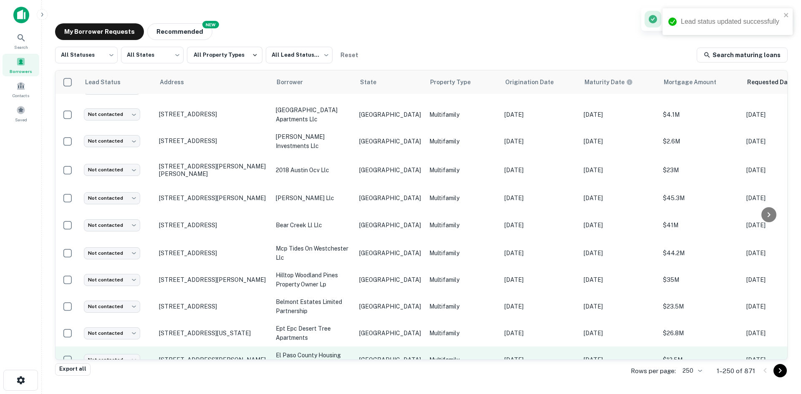
click at [371, 356] on p "TX" at bounding box center [390, 360] width 62 height 9
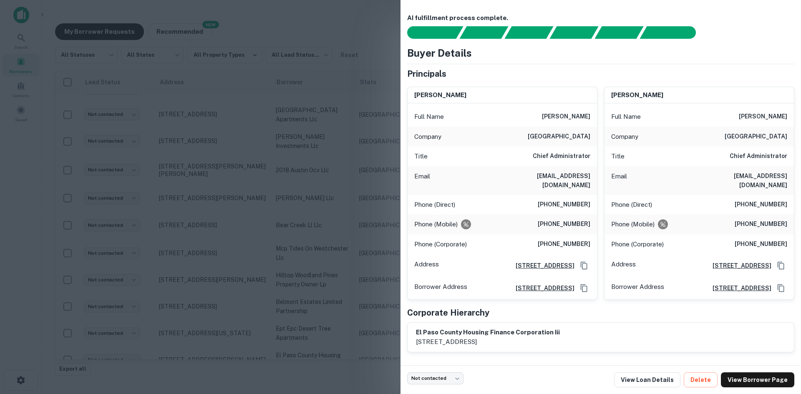
click at [561, 181] on h6 "bkeller@epcounty.com" at bounding box center [540, 181] width 100 height 18
drag, startPoint x: 93, startPoint y: 308, endPoint x: 102, endPoint y: 303, distance: 10.5
click at [93, 308] on div at bounding box center [400, 197] width 801 height 394
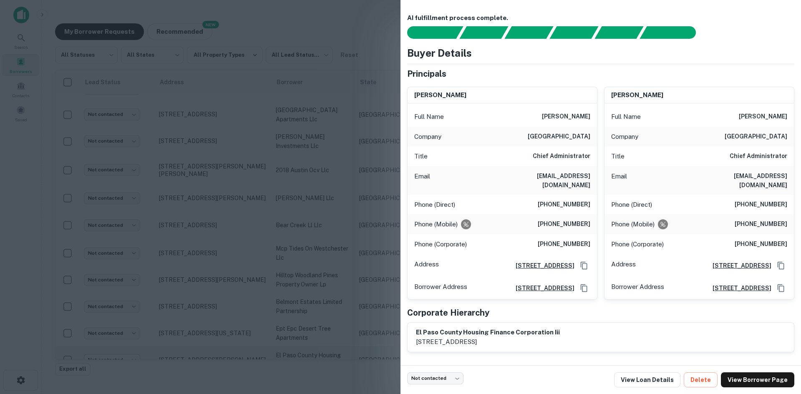
click at [102, 303] on body "Search Borrowers Contacts Saved My Borrower Requests NEW Recommended All Status…" at bounding box center [400, 197] width 801 height 394
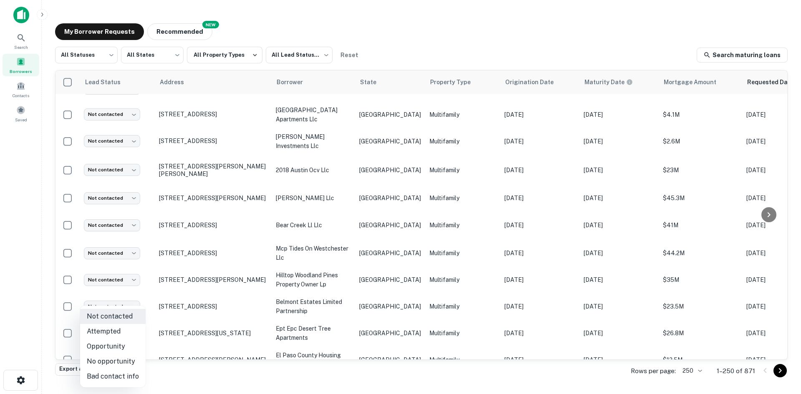
click at [116, 334] on li "Attempted" at bounding box center [113, 331] width 66 height 15
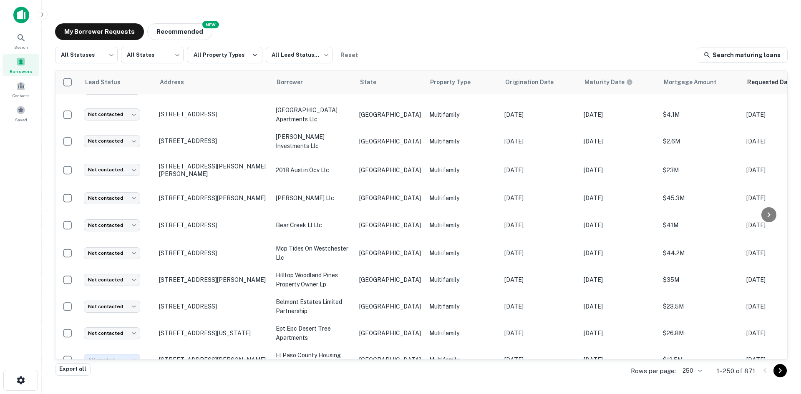
type input "*********"
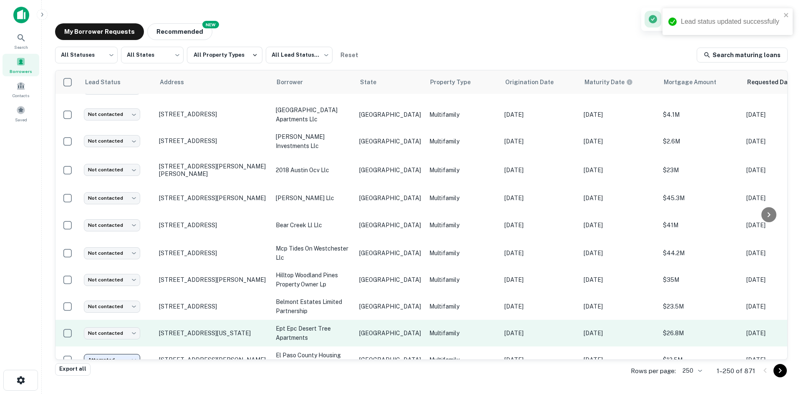
click at [360, 320] on td "TX" at bounding box center [390, 333] width 70 height 27
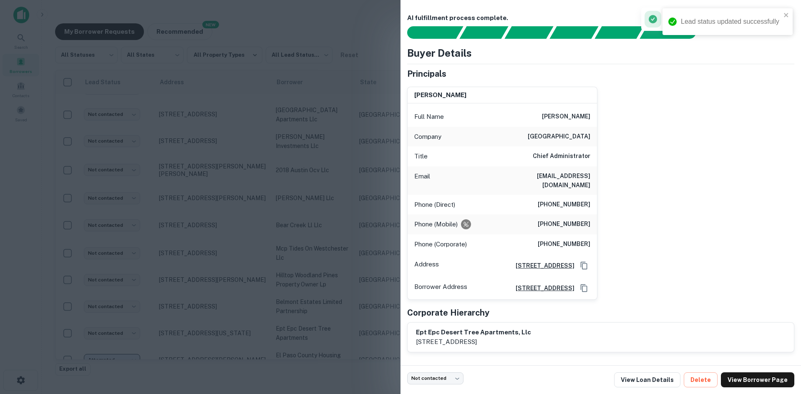
click at [557, 177] on h6 "bkeller@epcounty.com" at bounding box center [540, 181] width 100 height 18
click at [389, 242] on div at bounding box center [400, 197] width 801 height 394
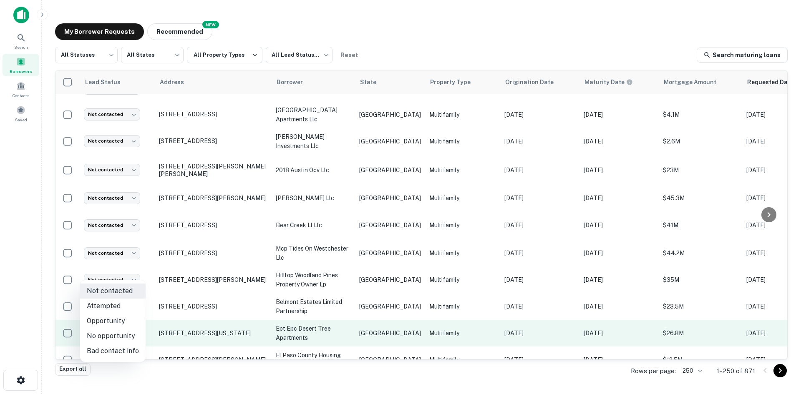
click at [112, 270] on body "Search Borrowers Contacts Saved My Borrower Requests NEW Recommended All Status…" at bounding box center [400, 197] width 801 height 394
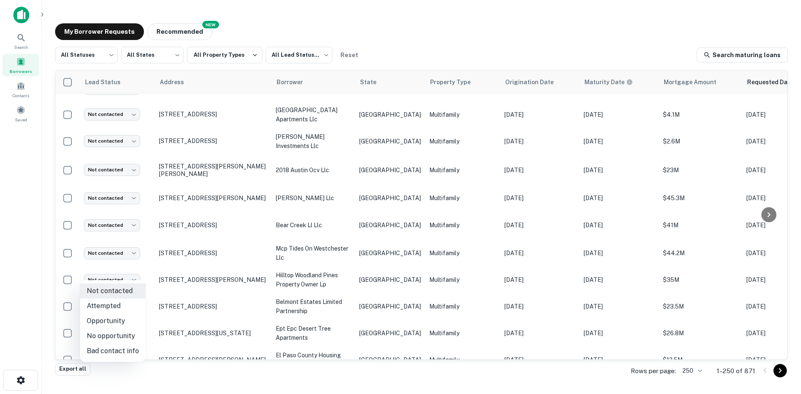
click at [114, 305] on li "Attempted" at bounding box center [113, 306] width 66 height 15
type input "*********"
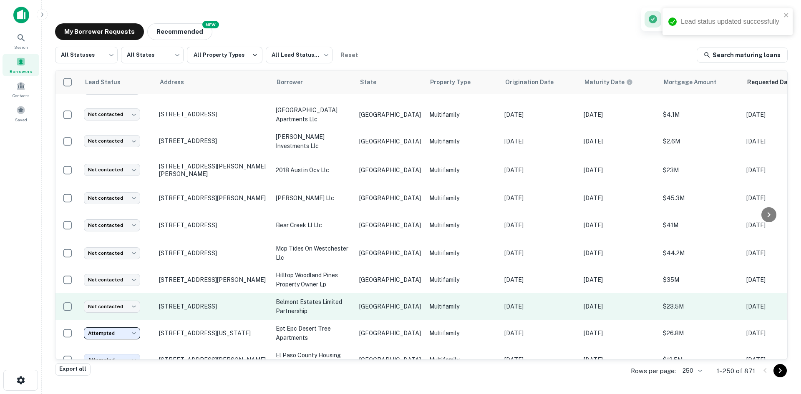
click at [396, 293] on td "TX" at bounding box center [390, 306] width 70 height 27
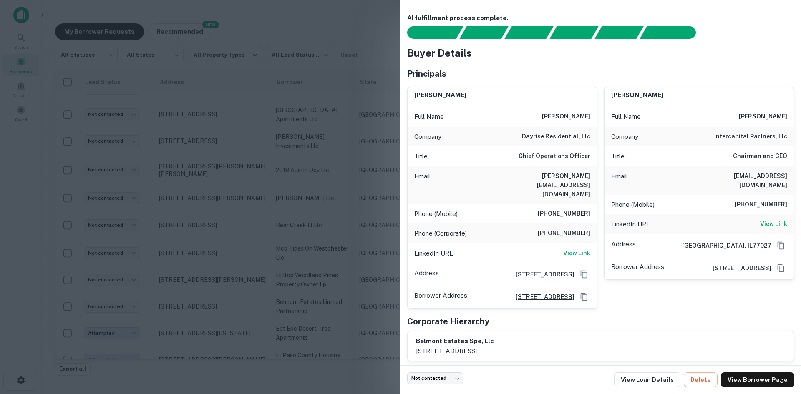
click at [563, 174] on h6 "erich.klothen@intercapital.net" at bounding box center [540, 186] width 100 height 28
click at [357, 238] on div at bounding box center [400, 197] width 801 height 394
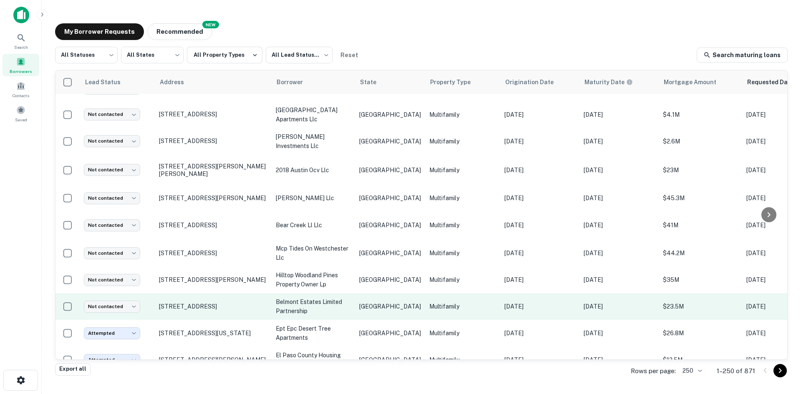
click at [341, 298] on p "belmont estates limited partnership" at bounding box center [313, 307] width 75 height 18
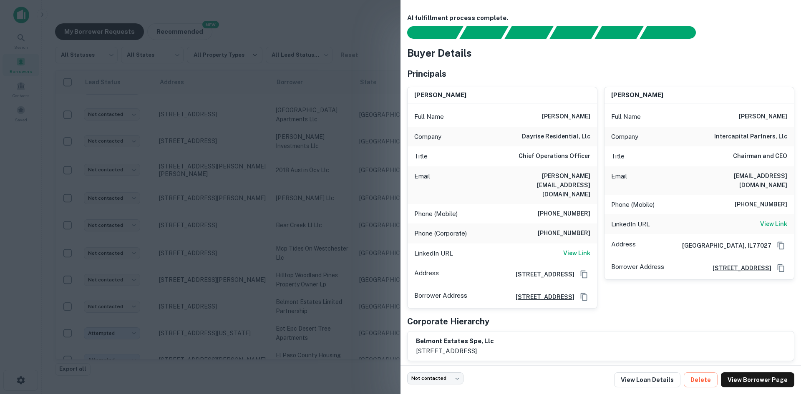
click at [346, 257] on div at bounding box center [400, 197] width 801 height 394
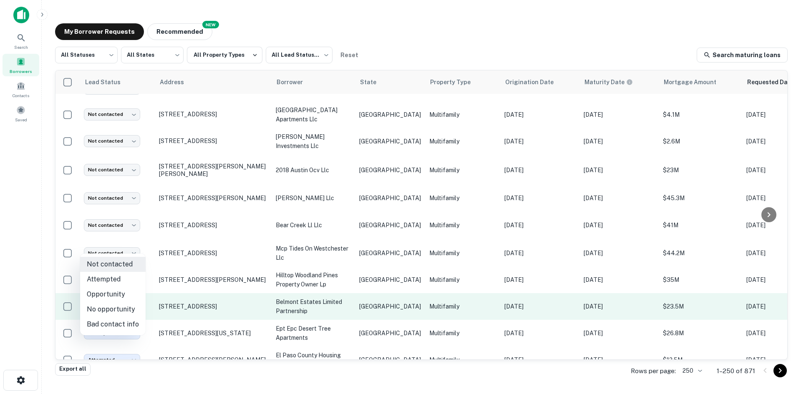
click at [120, 242] on body "Search Borrowers Contacts Saved My Borrower Requests NEW Recommended All Status…" at bounding box center [400, 197] width 801 height 394
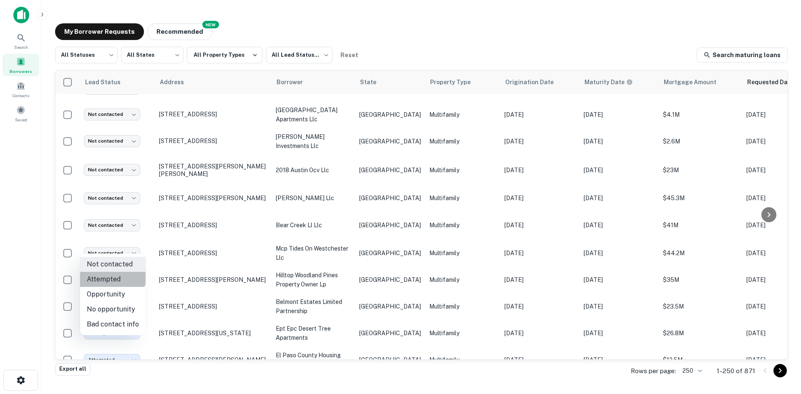
click at [111, 278] on li "Attempted" at bounding box center [113, 279] width 66 height 15
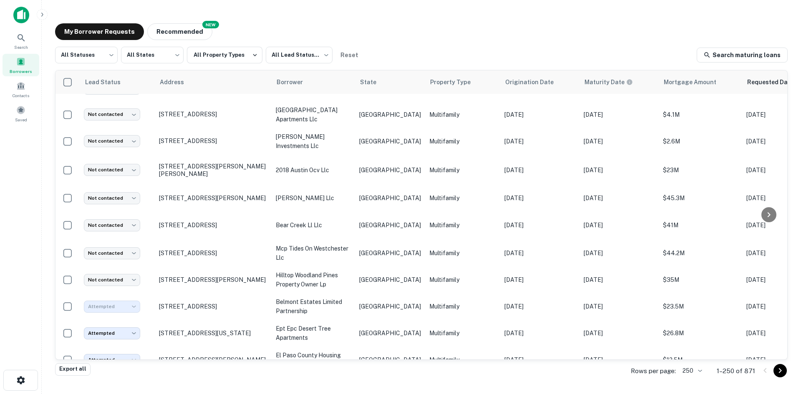
type input "*********"
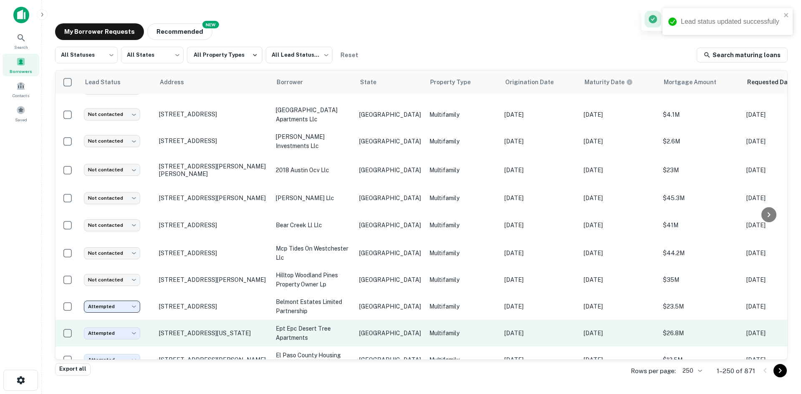
scroll to position [2659, 0]
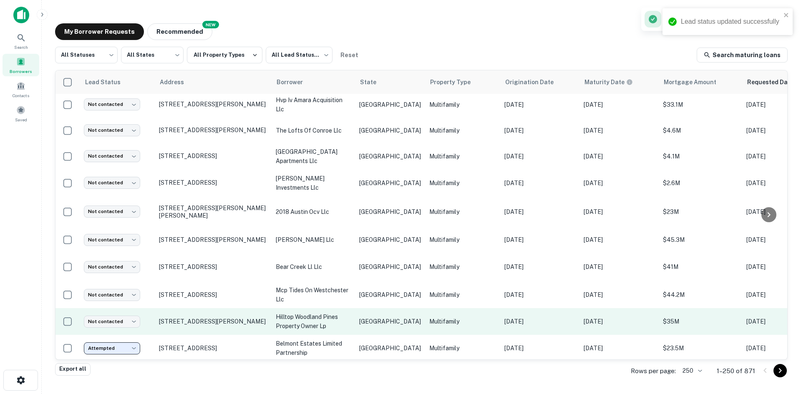
click at [425, 308] on td "Multifamily" at bounding box center [462, 321] width 75 height 27
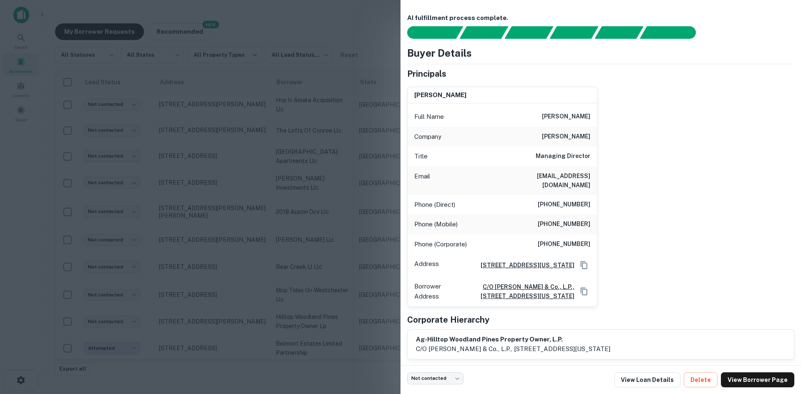
click at [565, 174] on h6 "mlazar@angelogordon.com" at bounding box center [540, 181] width 100 height 18
click at [199, 249] on div at bounding box center [400, 197] width 801 height 394
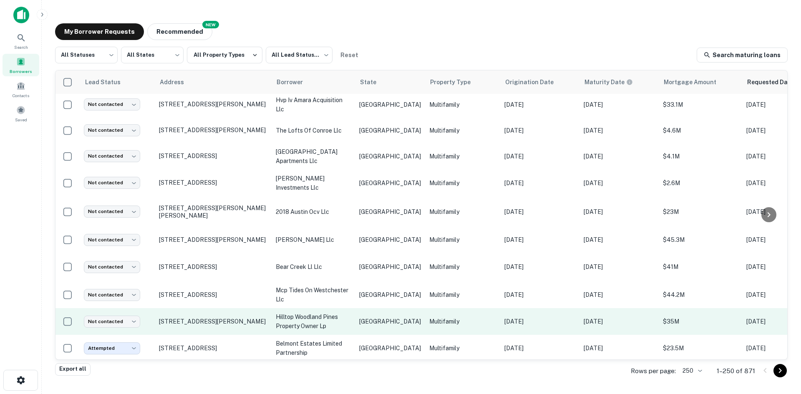
click at [354, 308] on td "hilltop woodland pines property owner lp" at bounding box center [313, 321] width 83 height 27
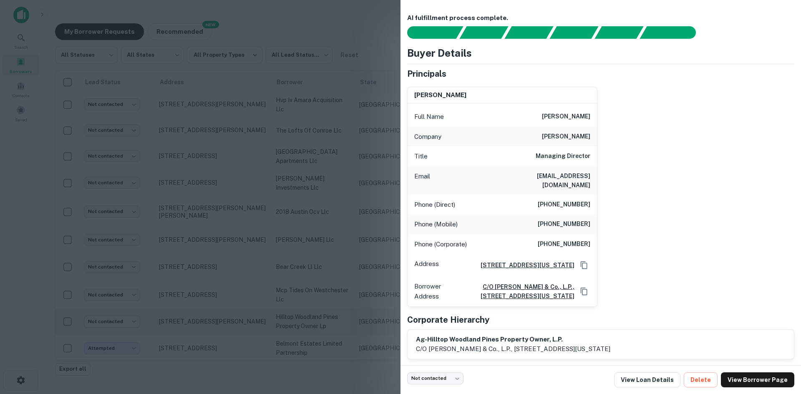
click at [333, 268] on div at bounding box center [400, 197] width 801 height 394
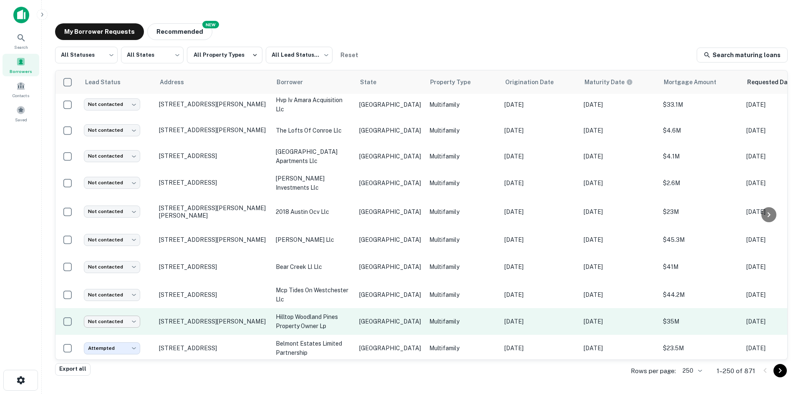
click at [100, 265] on body "Search Borrowers Contacts Saved My Borrower Requests NEW Recommended All Status…" at bounding box center [400, 197] width 801 height 394
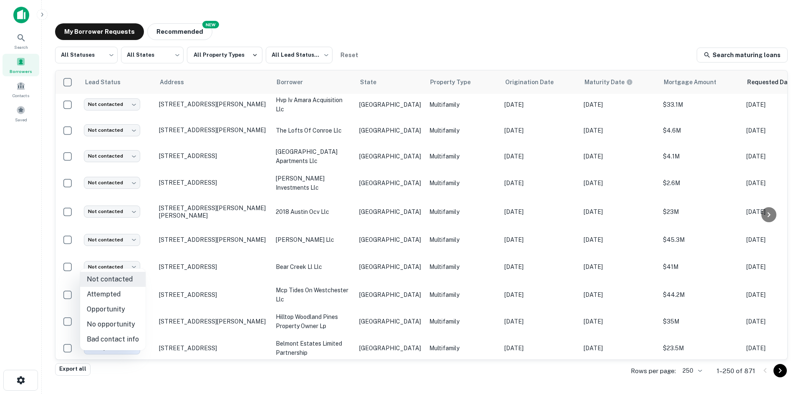
click at [101, 288] on li "Attempted" at bounding box center [113, 294] width 66 height 15
type input "*********"
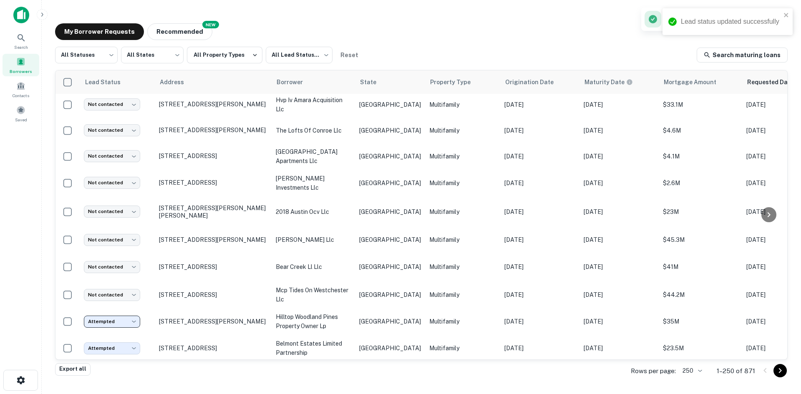
scroll to position [2618, 0]
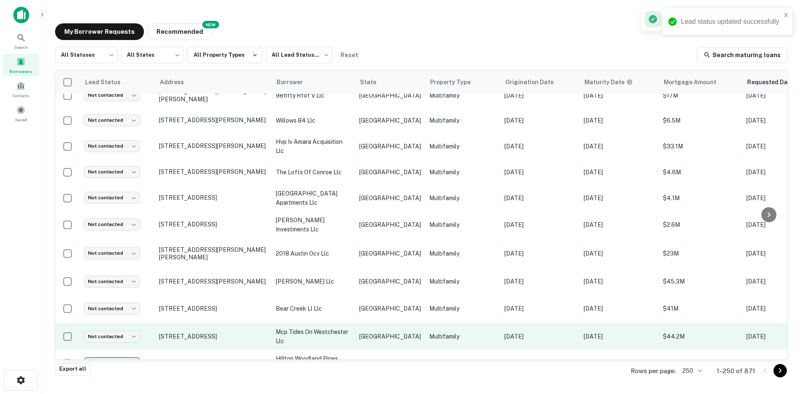
click at [365, 332] on p "TX" at bounding box center [390, 336] width 62 height 9
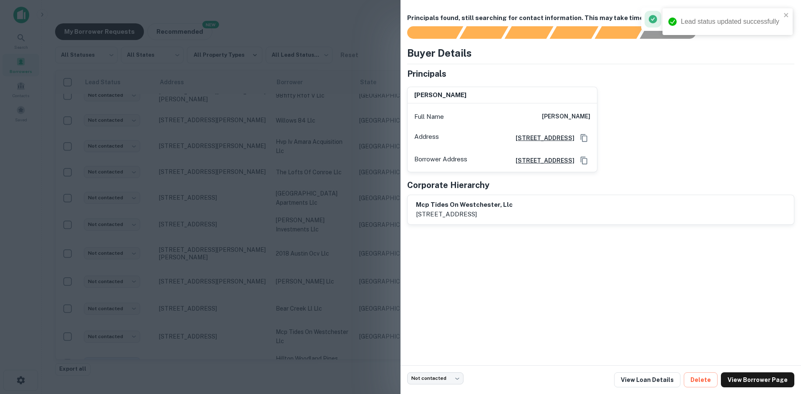
click at [390, 135] on div at bounding box center [400, 197] width 801 height 394
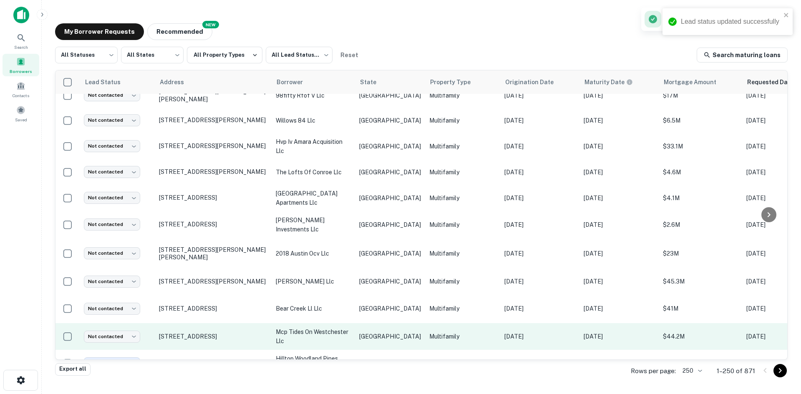
click at [395, 323] on td "TX" at bounding box center [390, 336] width 70 height 27
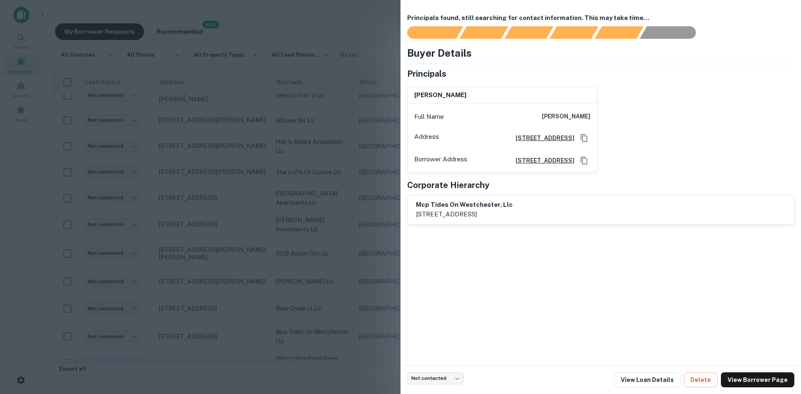
click at [374, 227] on div at bounding box center [400, 197] width 801 height 394
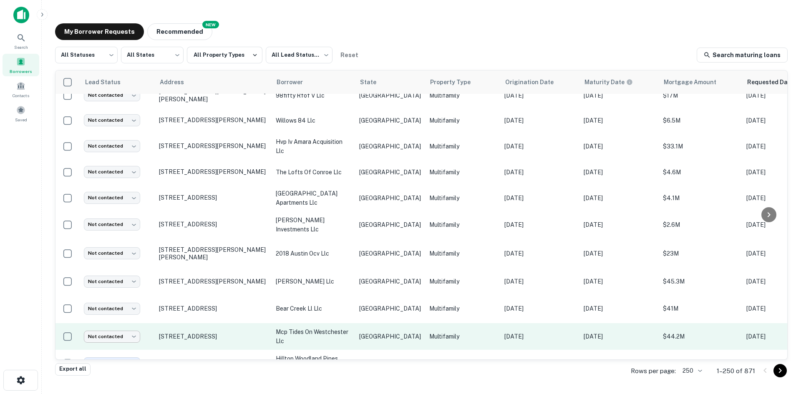
click at [124, 282] on body "Search Borrowers Contacts Saved My Borrower Requests NEW Recommended All Status…" at bounding box center [400, 197] width 801 height 394
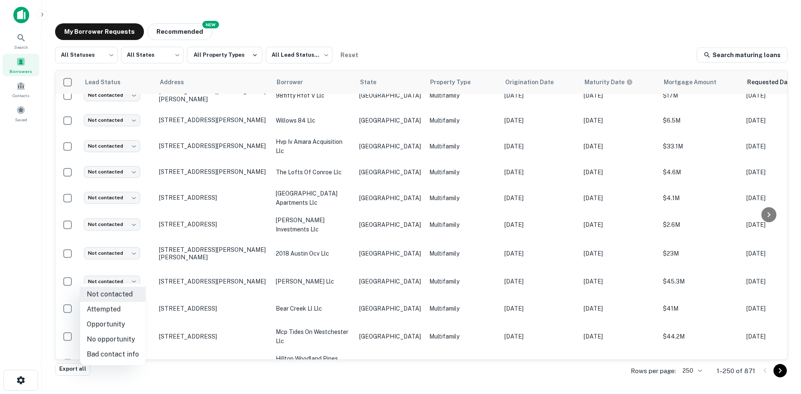
click at [115, 353] on li "Bad contact info" at bounding box center [113, 354] width 66 height 15
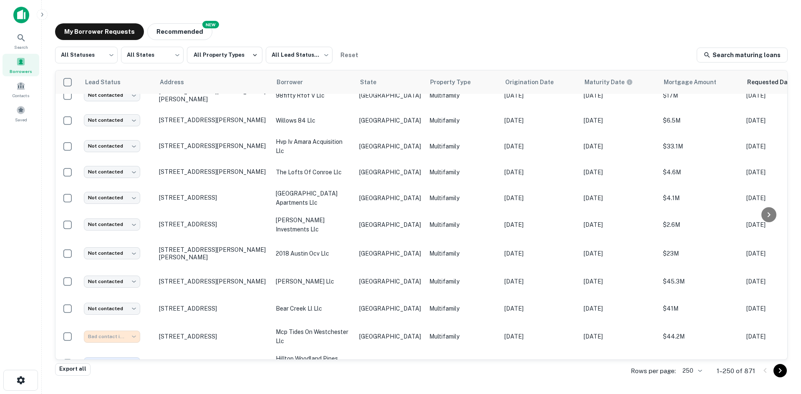
type input "**********"
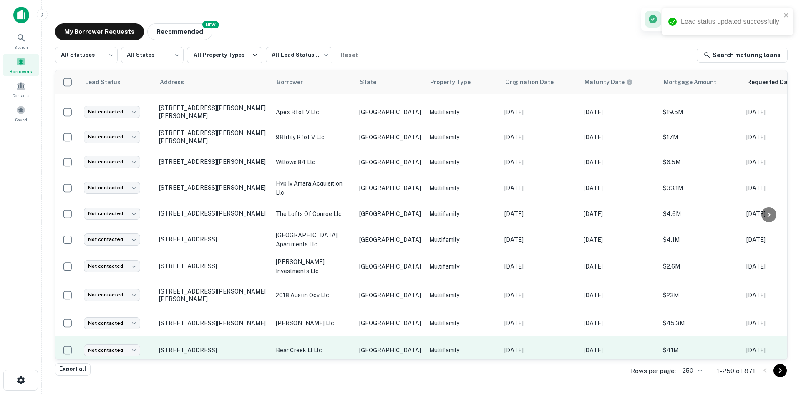
click at [344, 346] on p "bear creek ll llc" at bounding box center [313, 350] width 75 height 9
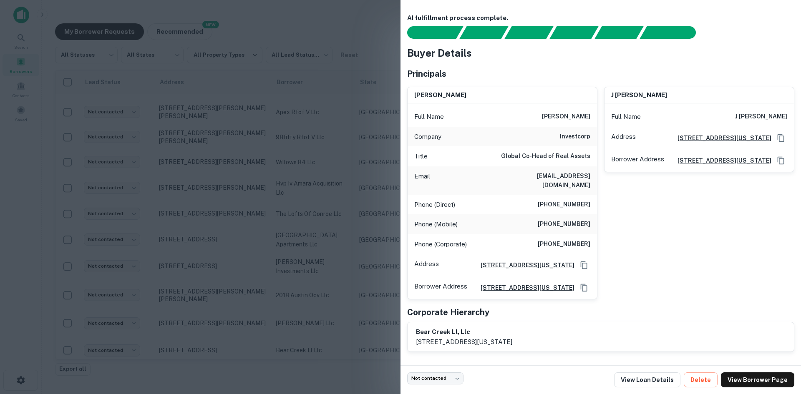
click at [564, 179] on h6 "hmyers@investcorp.com" at bounding box center [540, 181] width 100 height 18
click at [310, 280] on div at bounding box center [400, 197] width 801 height 394
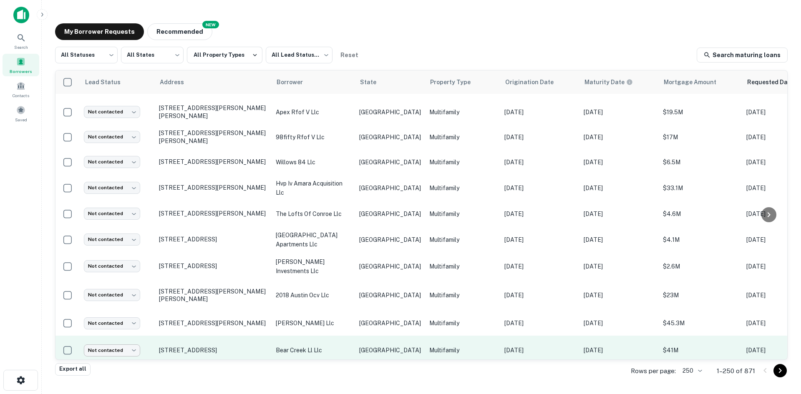
click at [119, 287] on body "Search Borrowers Contacts Saved My Borrower Requests NEW Recommended All Status…" at bounding box center [400, 197] width 801 height 394
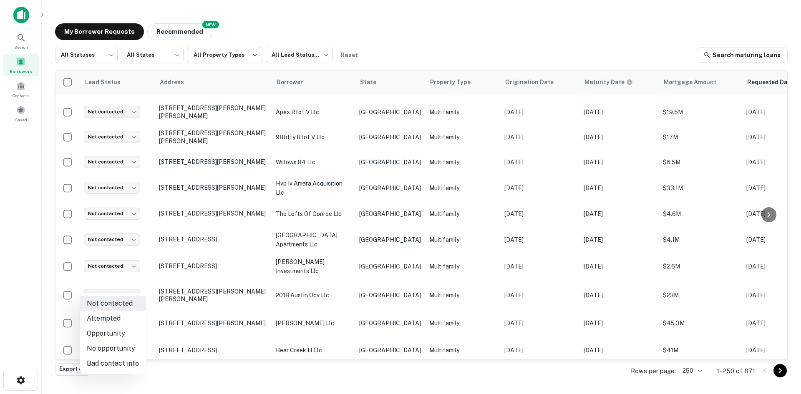
click at [127, 314] on li "Attempted" at bounding box center [113, 318] width 66 height 15
type input "*********"
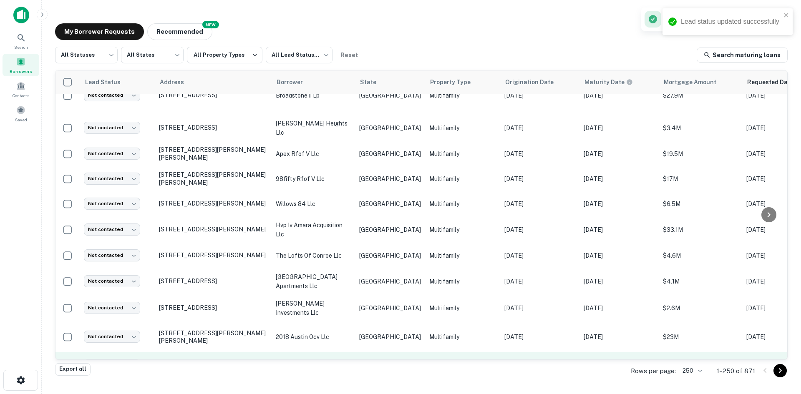
click at [425, 353] on td "Multifamily" at bounding box center [462, 365] width 75 height 25
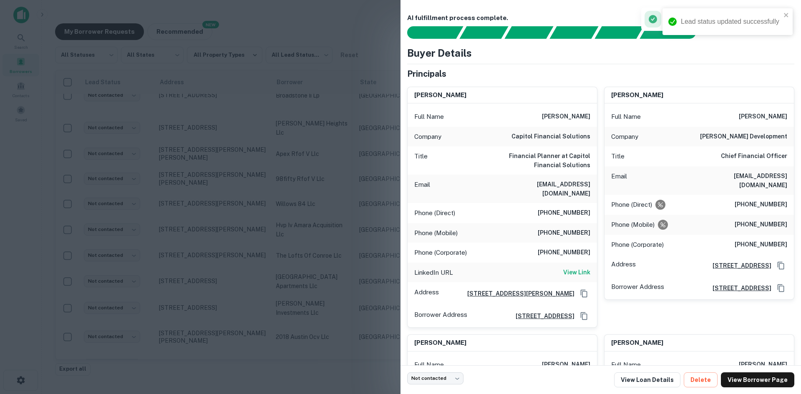
click at [561, 190] on div "Email kelihazel@gmail.com" at bounding box center [502, 189] width 189 height 28
click at [563, 186] on h6 "kelihazel@gmail.com" at bounding box center [540, 189] width 100 height 18
click at [772, 180] on h6 "fthazel@davisdevelopment.com" at bounding box center [737, 181] width 100 height 18
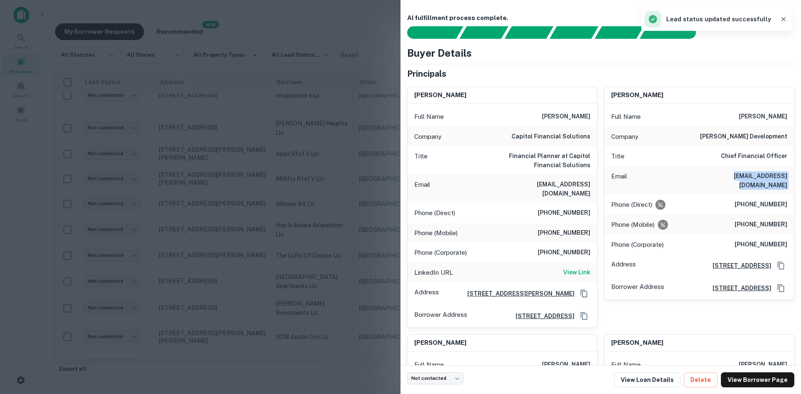
click at [772, 180] on h6 "fthazel@davisdevelopment.com" at bounding box center [737, 181] width 100 height 18
click at [320, 276] on div at bounding box center [400, 197] width 801 height 394
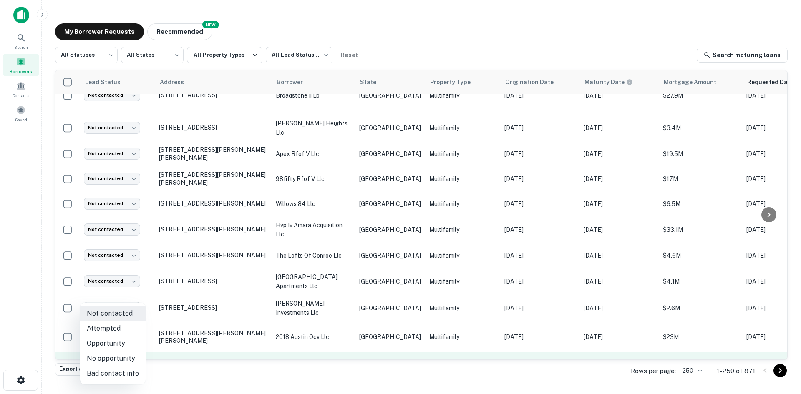
click at [105, 295] on body "Search Borrowers Contacts Saved My Borrower Requests NEW Recommended All Status…" at bounding box center [400, 197] width 801 height 394
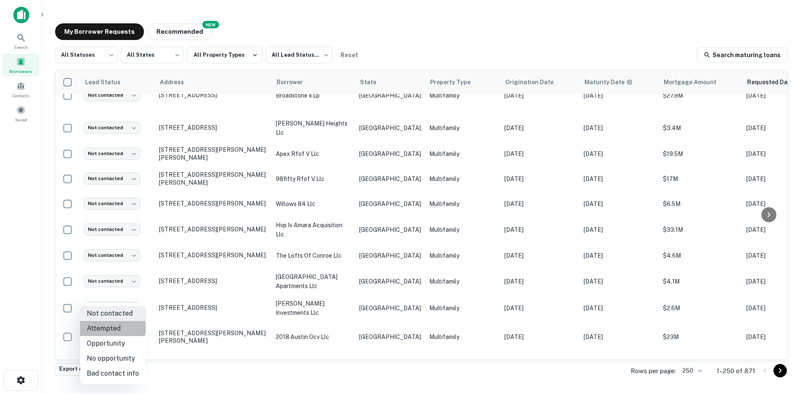
click at [112, 326] on li "Attempted" at bounding box center [113, 328] width 66 height 15
type input "*********"
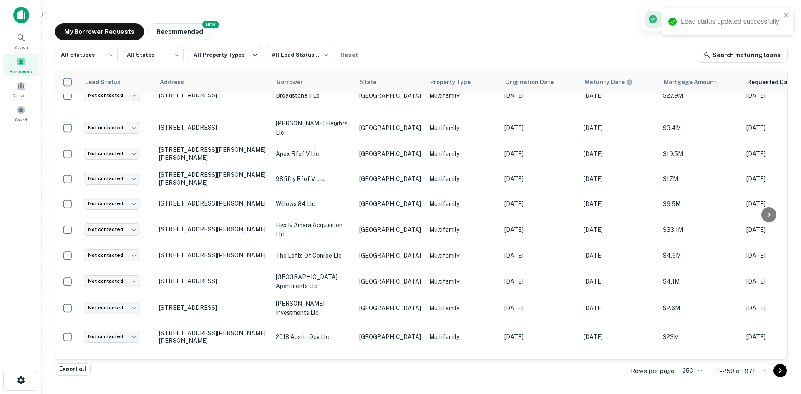
scroll to position [2493, 0]
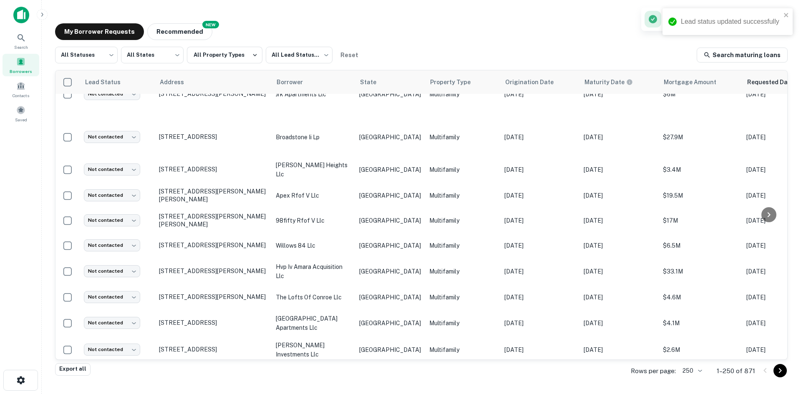
click at [356, 363] on td "TX" at bounding box center [390, 378] width 70 height 31
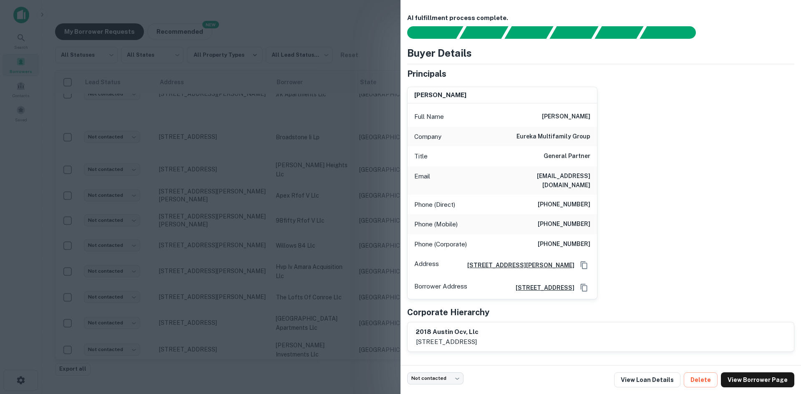
click at [573, 174] on h6 "rcampos@eurekaholdings.com" at bounding box center [540, 181] width 100 height 18
click at [325, 308] on div at bounding box center [400, 197] width 801 height 394
click at [125, 314] on body "Search Borrowers Contacts Saved My Borrower Requests NEW Recommended All Status…" at bounding box center [400, 197] width 801 height 394
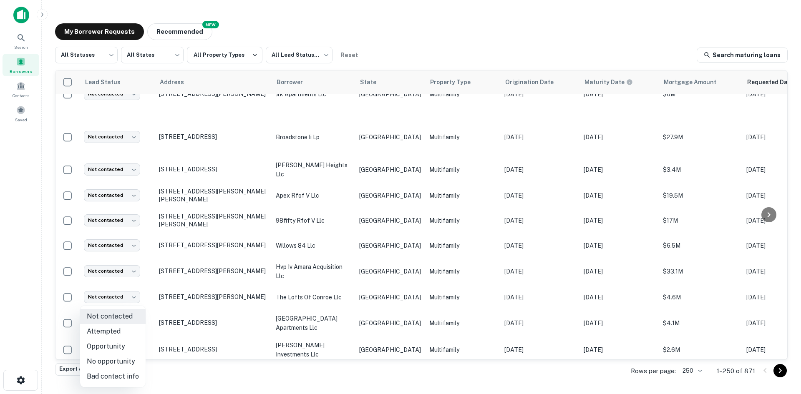
drag, startPoint x: 135, startPoint y: 335, endPoint x: 411, endPoint y: 305, distance: 277.9
click at [134, 335] on li "Attempted" at bounding box center [113, 331] width 66 height 15
type input "*********"
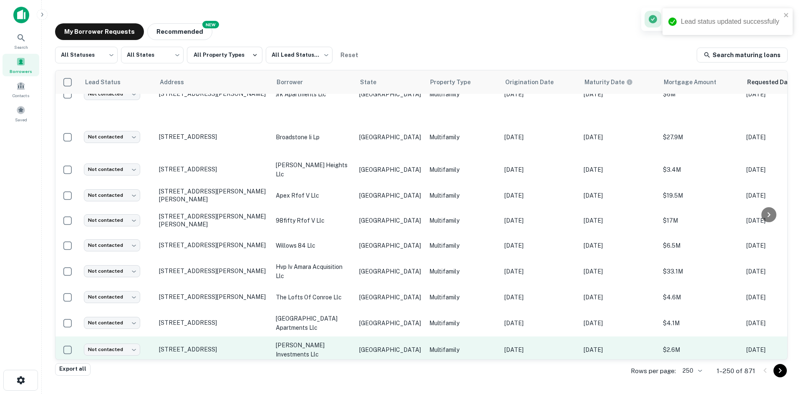
click at [444, 337] on td "Multifamily" at bounding box center [462, 350] width 75 height 27
